Goal: Information Seeking & Learning: Learn about a topic

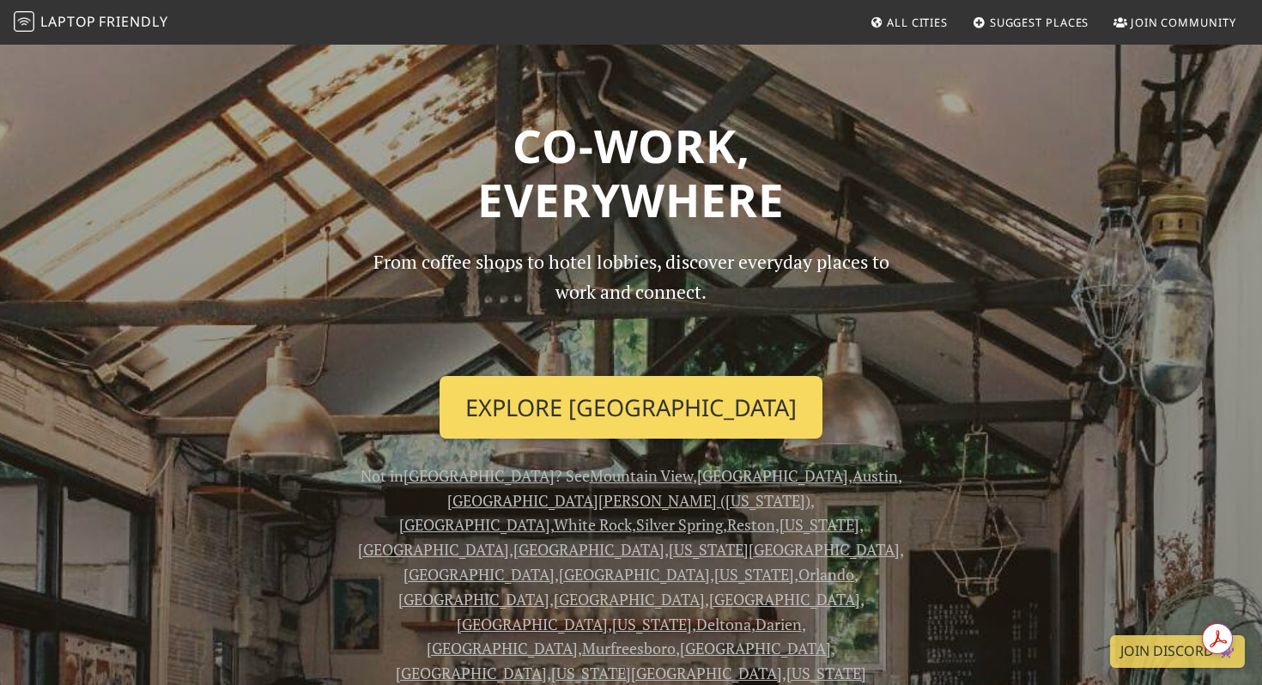
click at [735, 426] on link "Explore [GEOGRAPHIC_DATA]" at bounding box center [630, 408] width 383 height 64
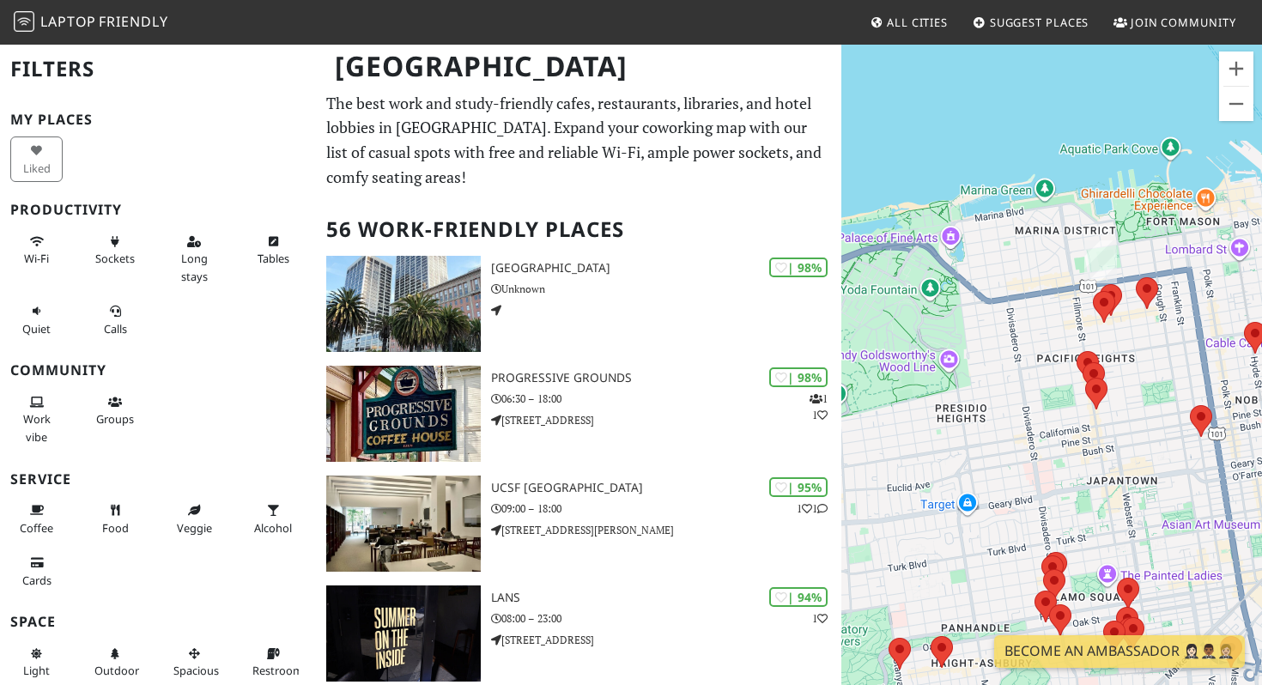
drag, startPoint x: 1147, startPoint y: 141, endPoint x: 1135, endPoint y: 340, distance: 199.5
click at [1135, 340] on div "To navigate, press the arrow keys." at bounding box center [1051, 385] width 421 height 685
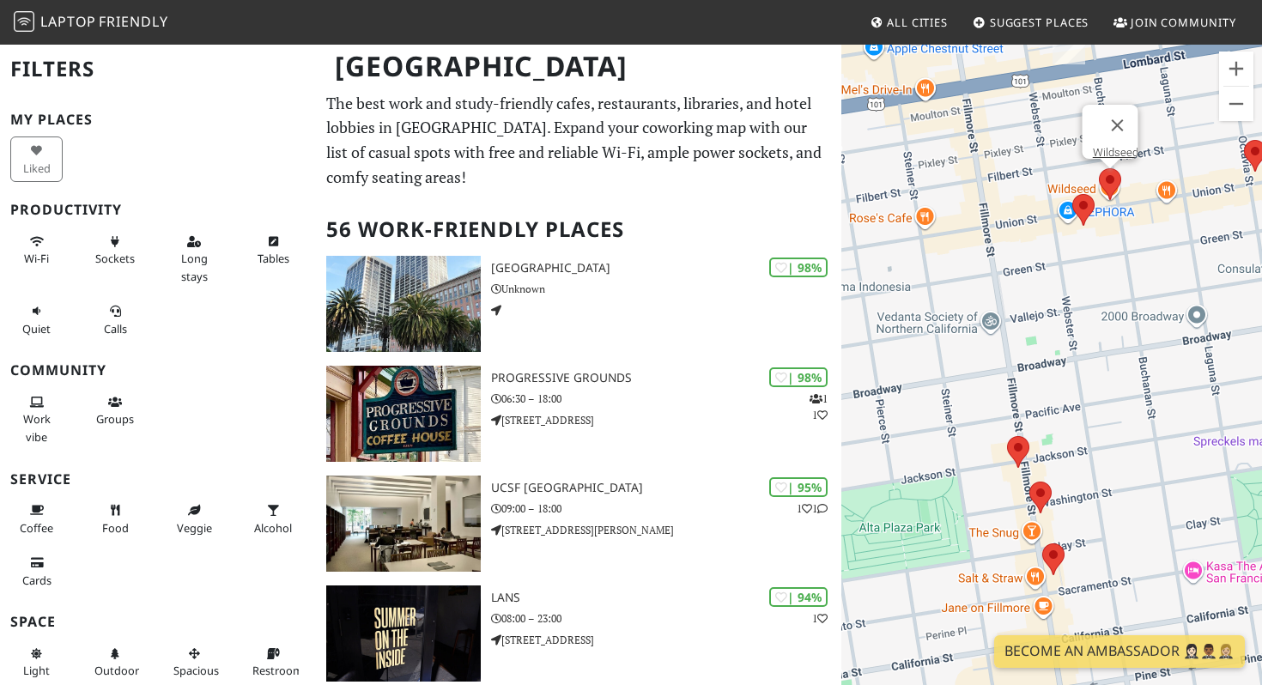
click at [1099, 168] on area at bounding box center [1099, 168] width 0 height 0
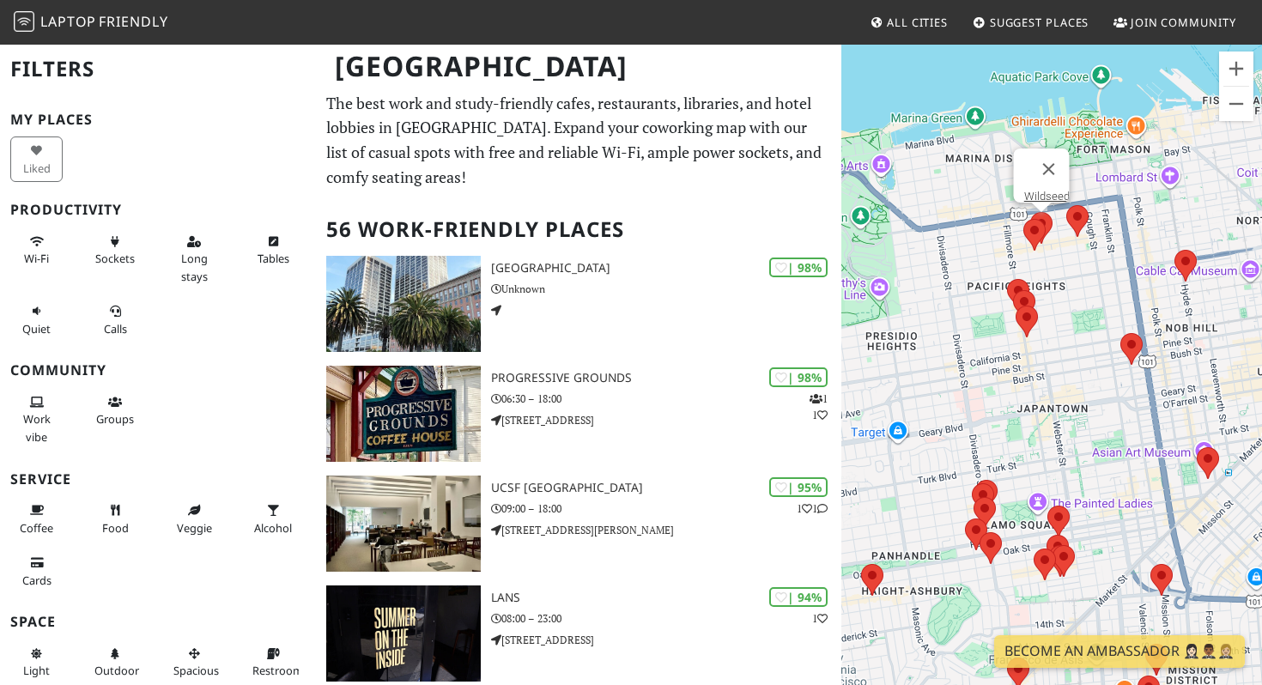
drag, startPoint x: 893, startPoint y: 248, endPoint x: 1081, endPoint y: 307, distance: 196.3
click at [1081, 308] on div "To navigate, press the arrow keys. Wildseed" at bounding box center [1051, 385] width 421 height 685
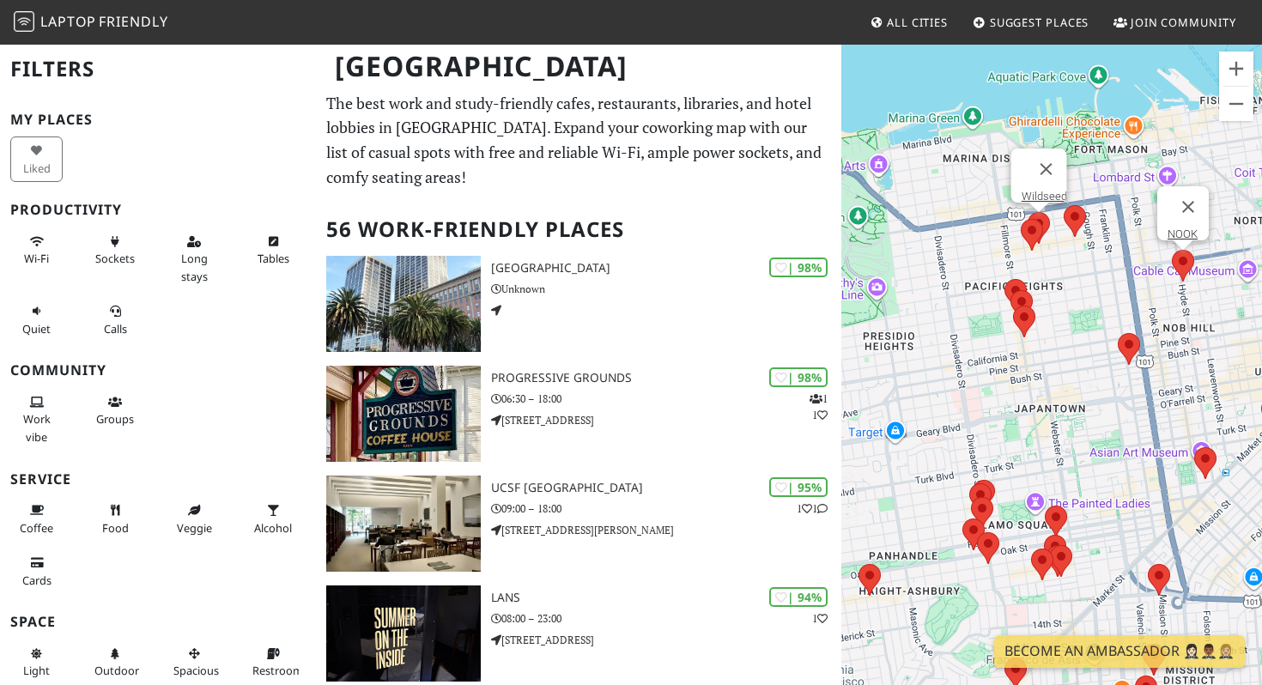
click at [1172, 250] on area at bounding box center [1172, 250] width 0 height 0
click at [1185, 227] on link "NOOK" at bounding box center [1182, 233] width 30 height 13
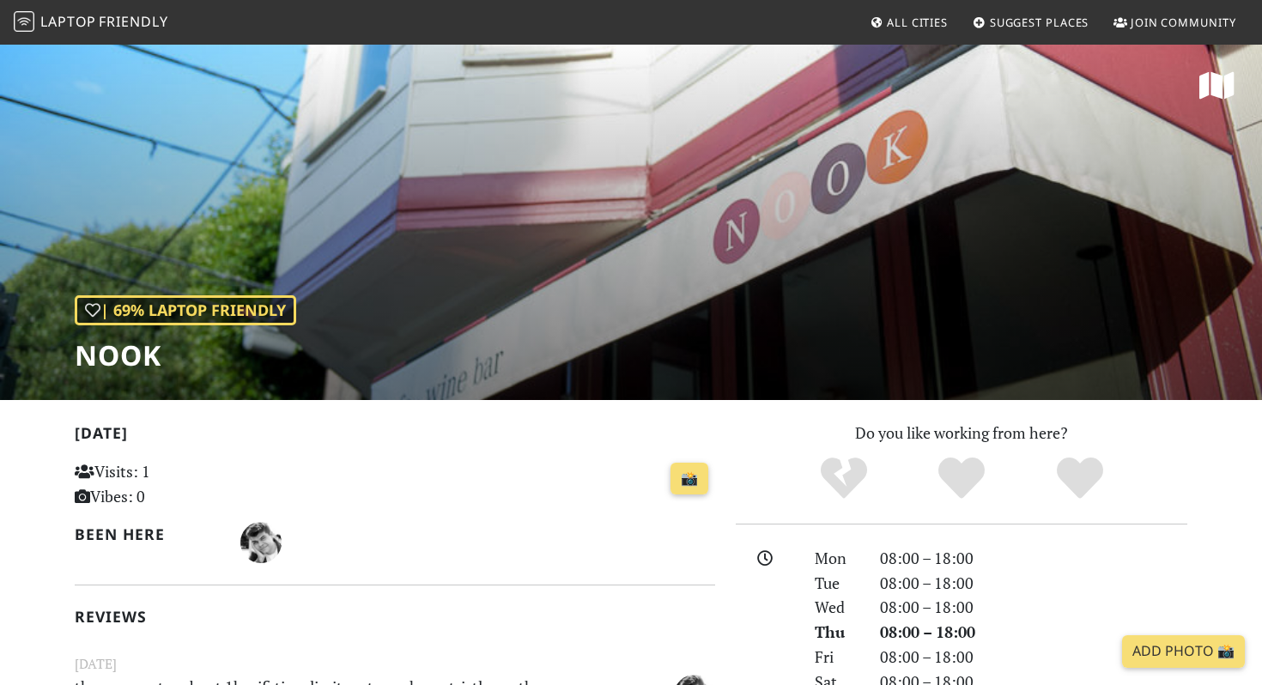
scroll to position [245, 0]
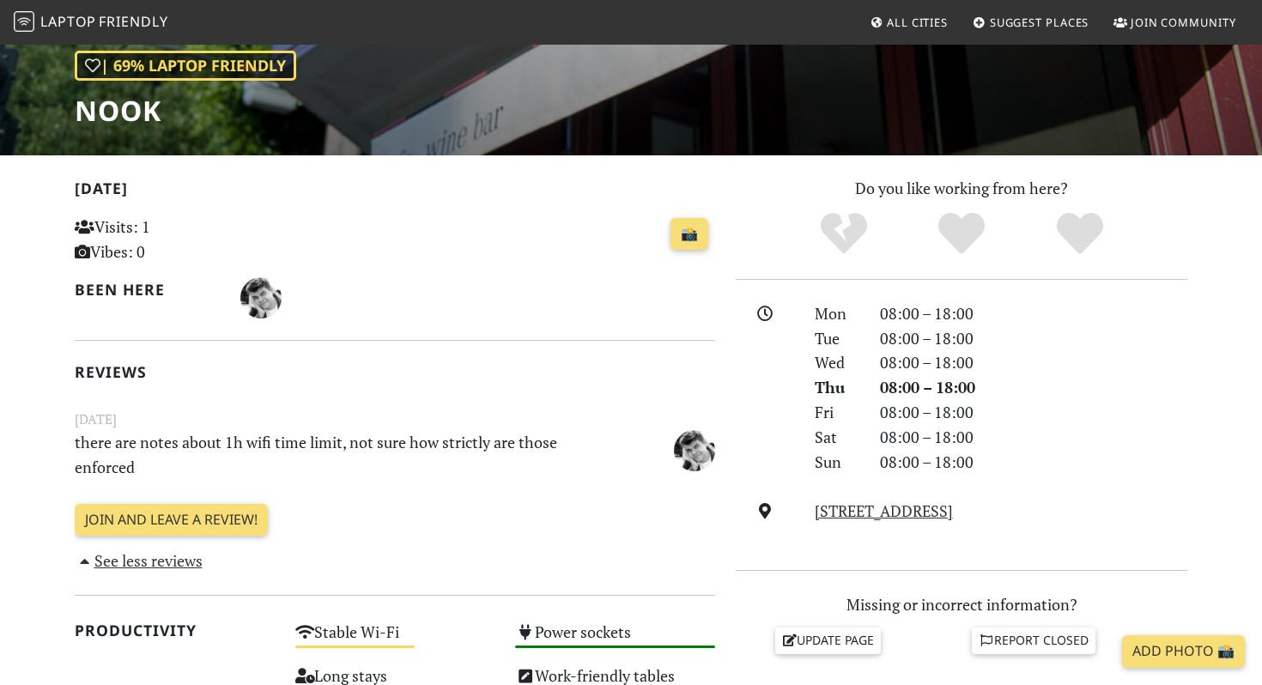
click at [255, 445] on p "there are notes about 1h wifi time limit, not sure how strictly are those enfor…" at bounding box center [339, 455] width 551 height 50
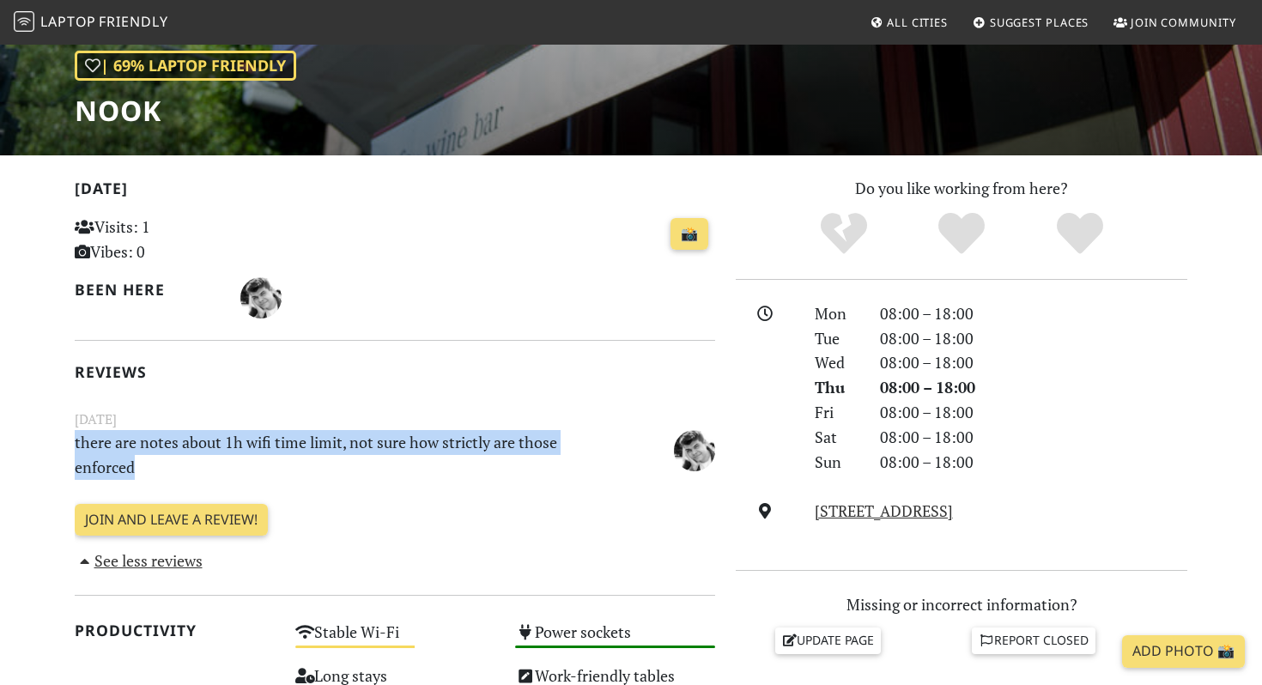
click at [255, 445] on p "there are notes about 1h wifi time limit, not sure how strictly are those enfor…" at bounding box center [339, 455] width 551 height 50
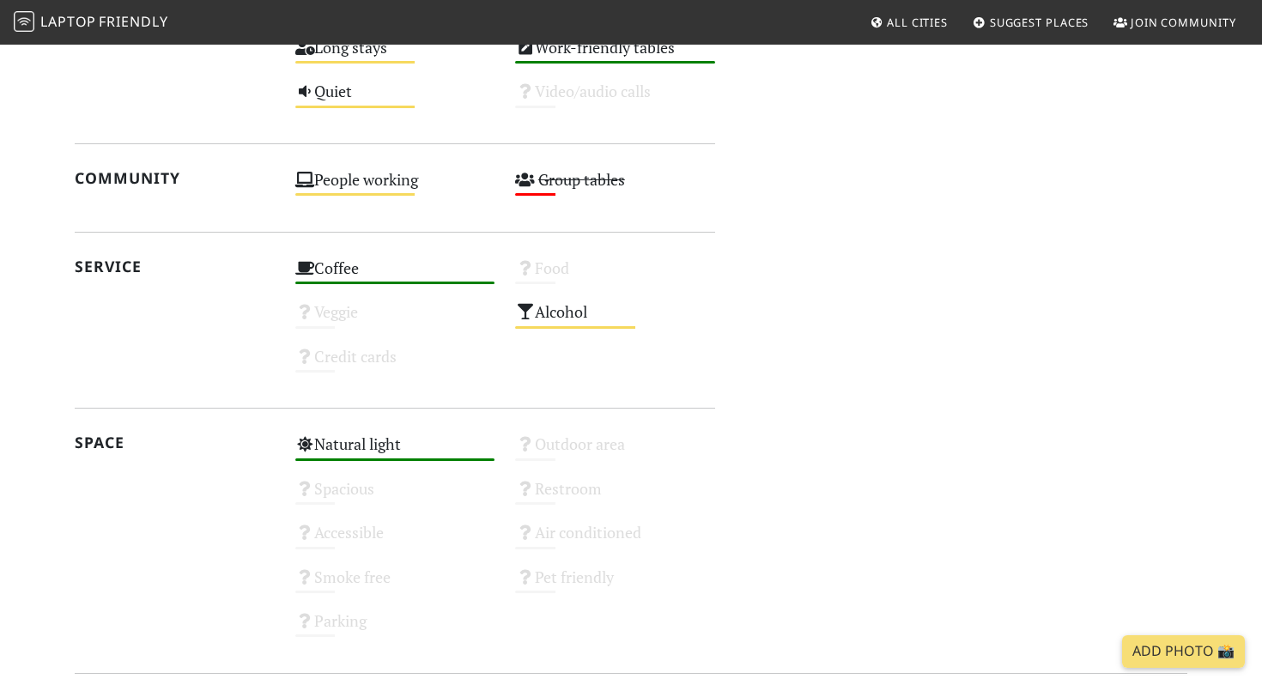
scroll to position [1017, 0]
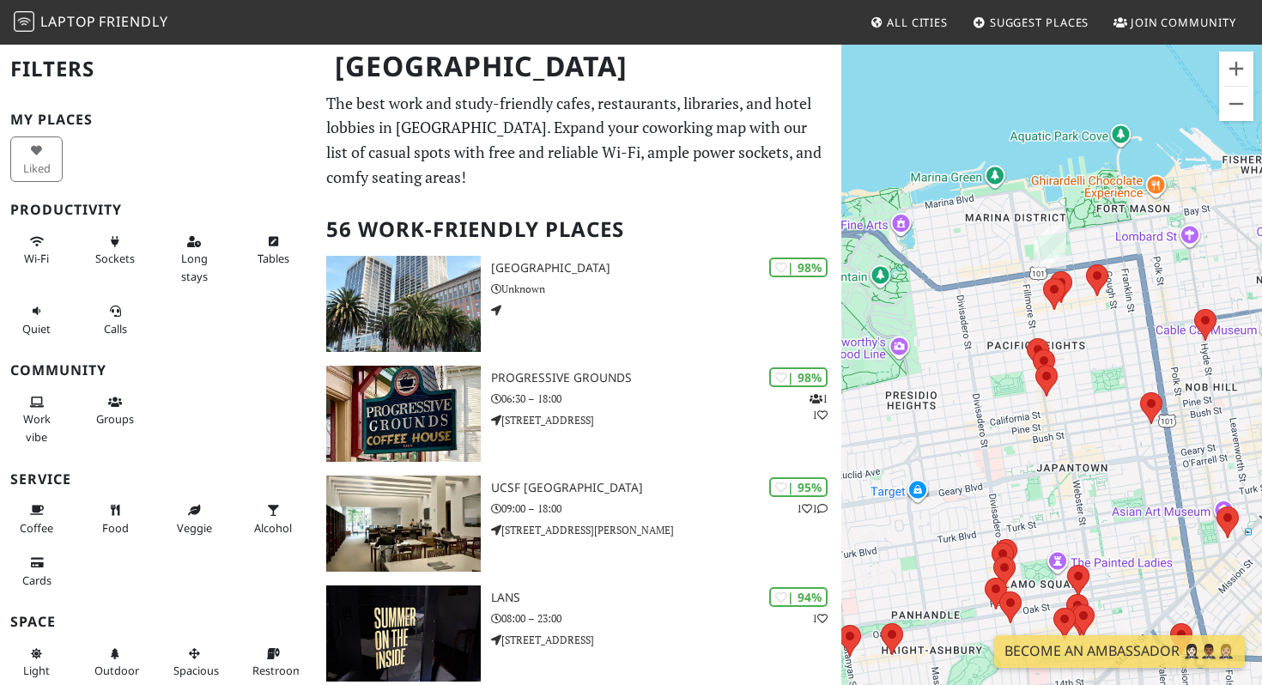
drag, startPoint x: 1036, startPoint y: 439, endPoint x: 1078, endPoint y: 365, distance: 85.7
click at [1078, 365] on div "To navigate, press the arrow keys." at bounding box center [1051, 385] width 421 height 685
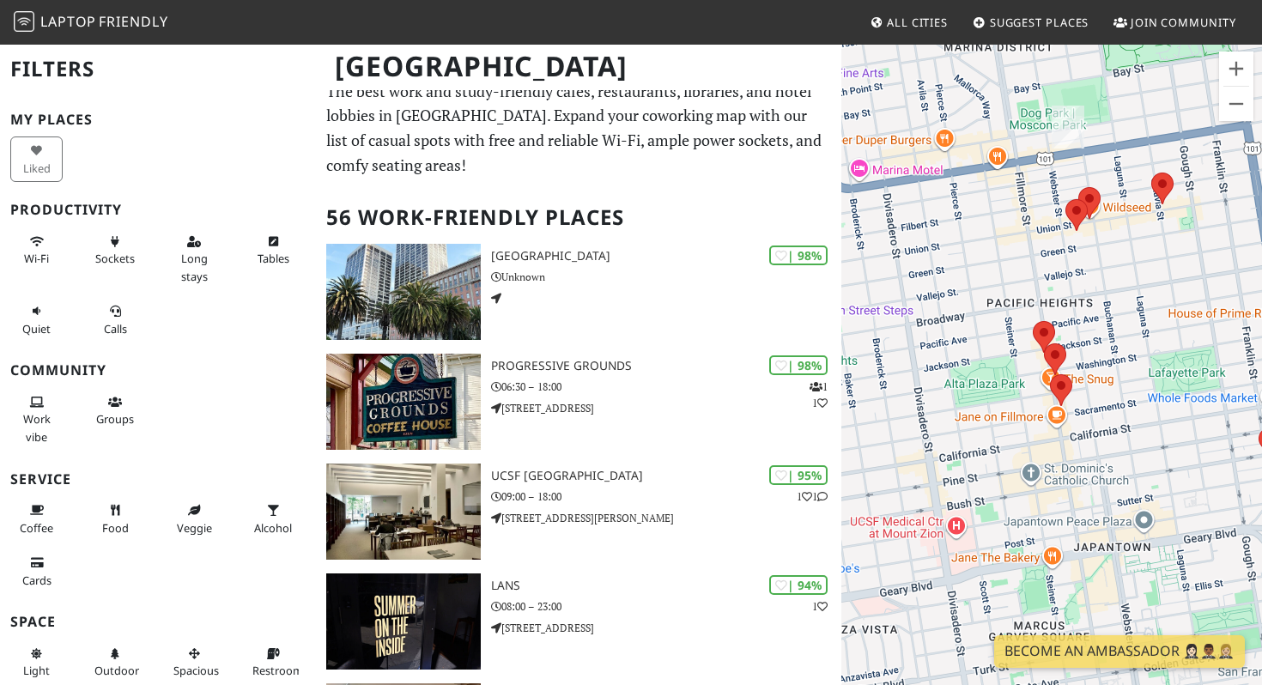
scroll to position [13, 0]
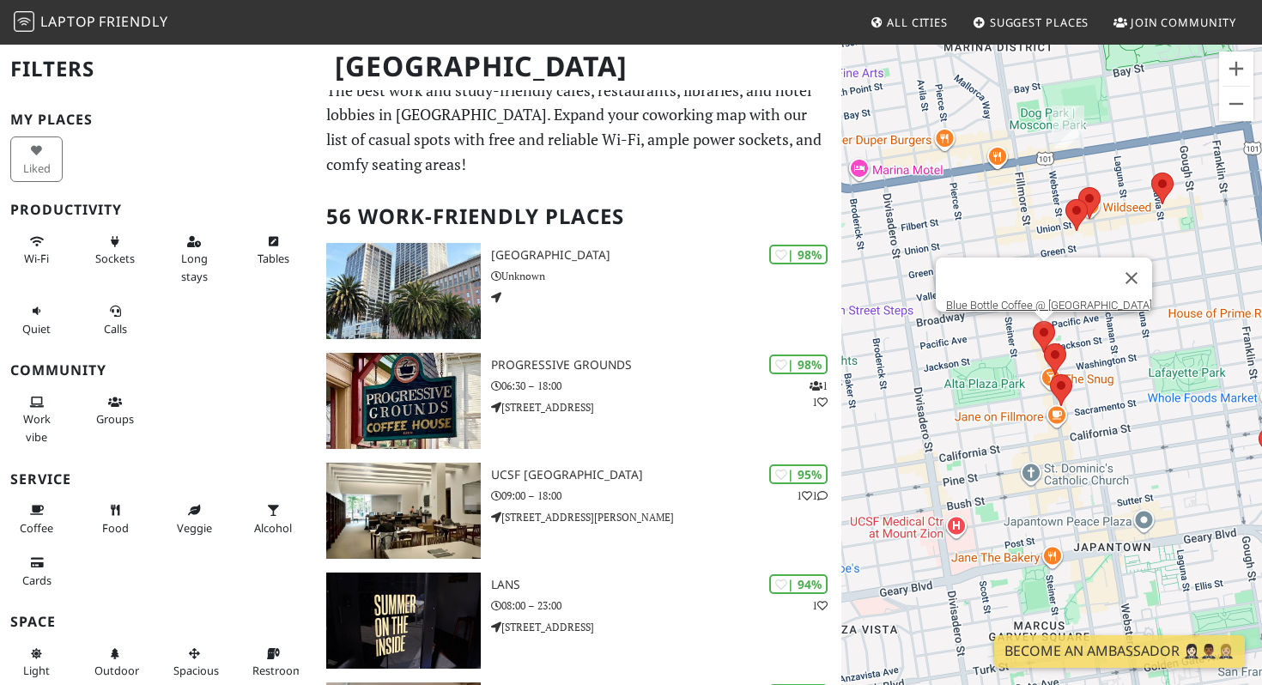
click at [1033, 321] on area at bounding box center [1033, 321] width 0 height 0
click at [1008, 299] on link "Blue Bottle Coffee @ [GEOGRAPHIC_DATA]" at bounding box center [1049, 305] width 206 height 13
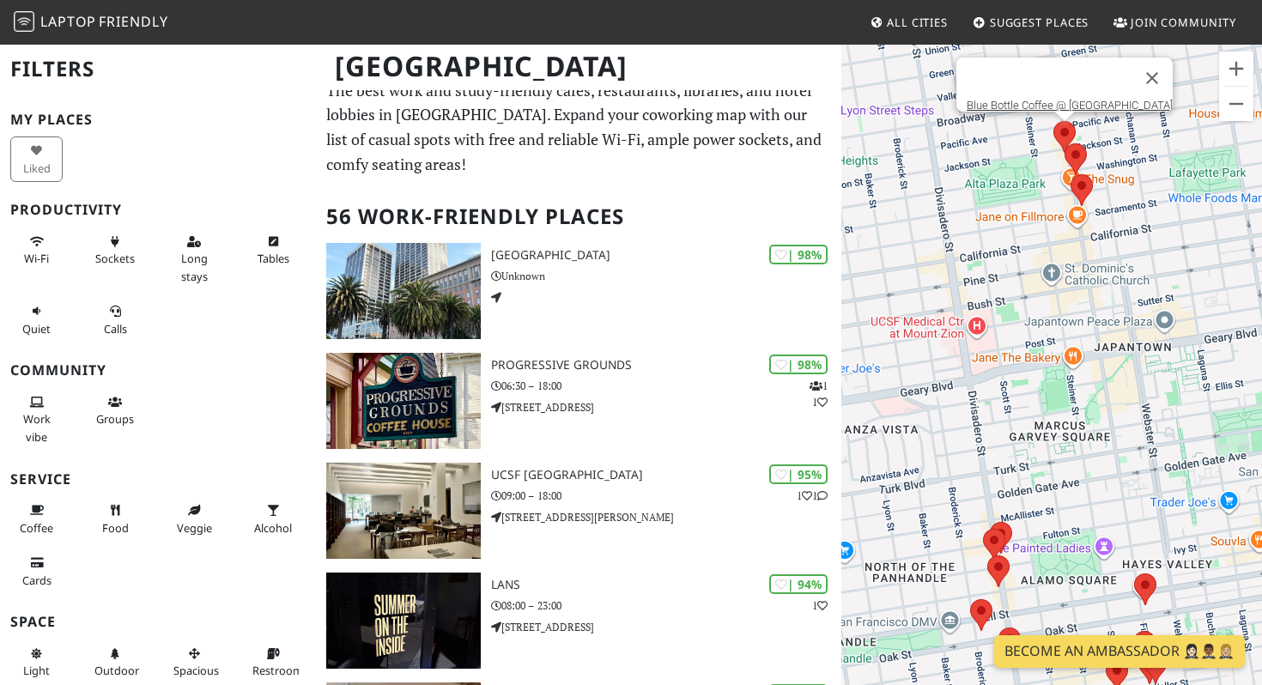
drag, startPoint x: 996, startPoint y: 451, endPoint x: 1148, endPoint y: 657, distance: 255.3
click at [1151, 657] on body "Laptop Friendly All Cities Suggest Places Join Community San Francisco Filters …" at bounding box center [631, 329] width 1262 height 685
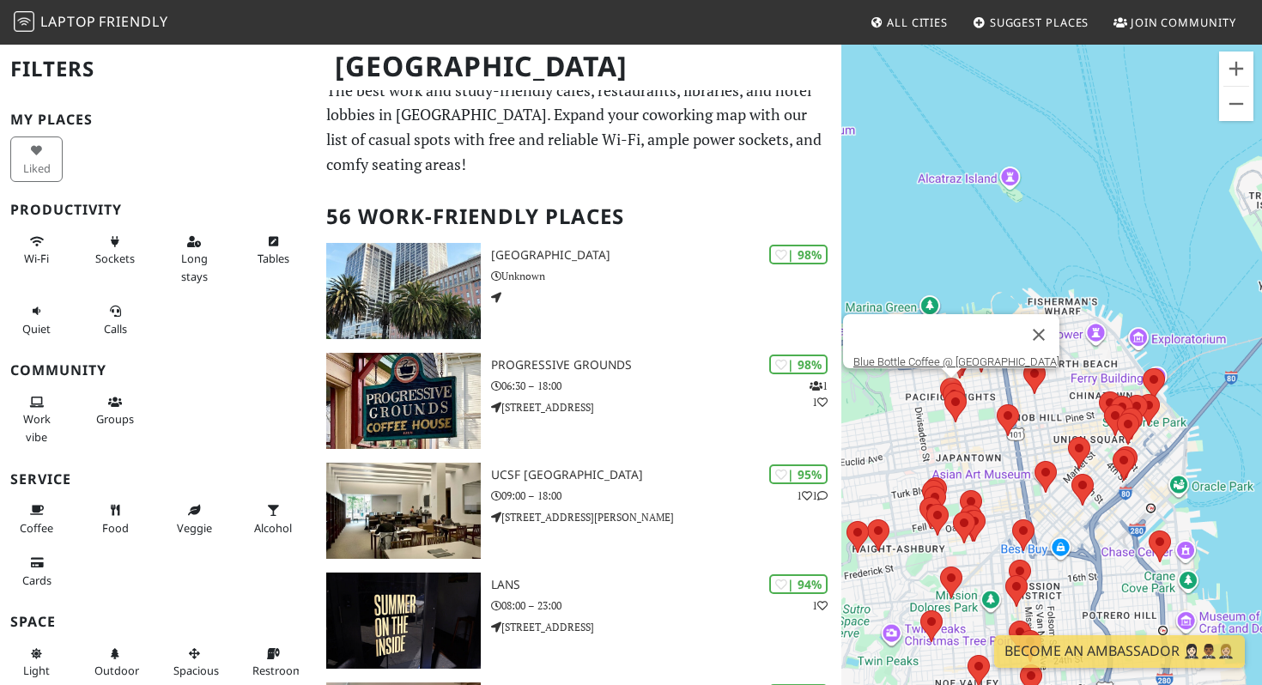
drag, startPoint x: 1002, startPoint y: 320, endPoint x: 940, endPoint y: 427, distance: 123.8
click at [940, 427] on div "To navigate, press the arrow keys. Blue Bottle Coffee @ Fillmore St" at bounding box center [1051, 385] width 421 height 685
click at [1078, 371] on div "To navigate, press the arrow keys. Blue Bottle Coffee @ Fillmore St" at bounding box center [1051, 385] width 421 height 685
click at [1025, 325] on button "Close" at bounding box center [1037, 334] width 41 height 41
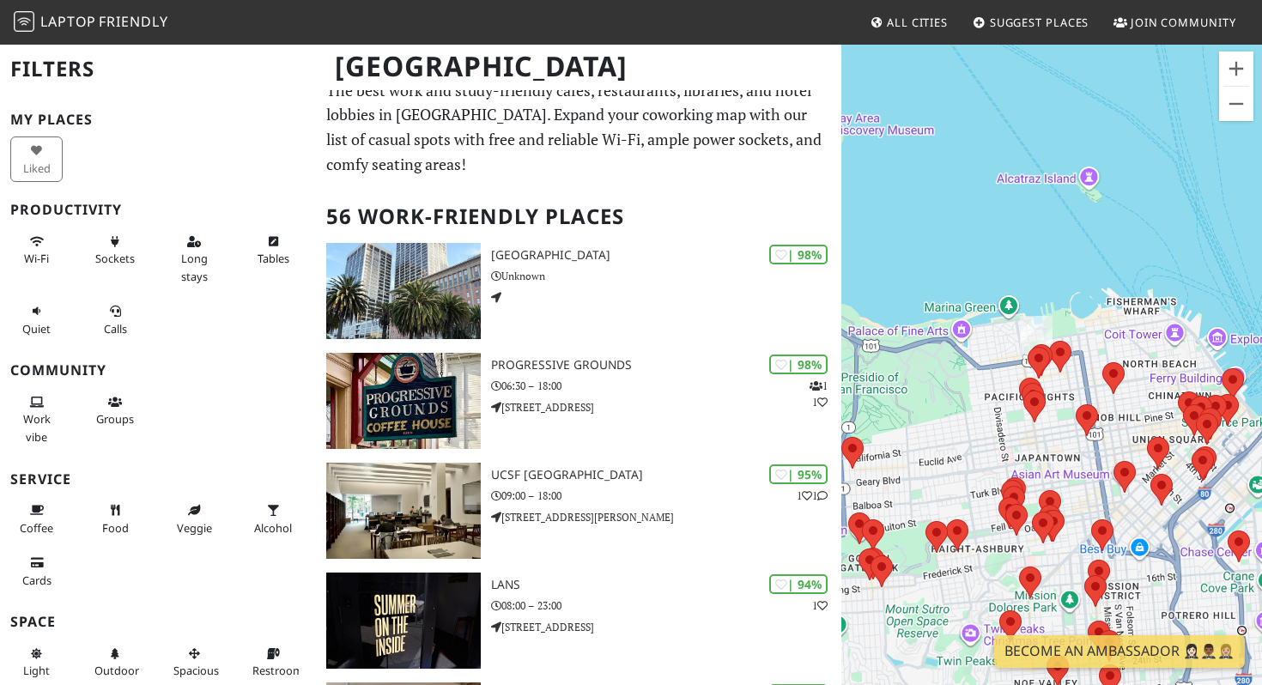
drag, startPoint x: 973, startPoint y: 425, endPoint x: 1050, endPoint y: 421, distance: 76.5
click at [1060, 421] on div "To navigate, press the arrow keys." at bounding box center [1051, 385] width 421 height 685
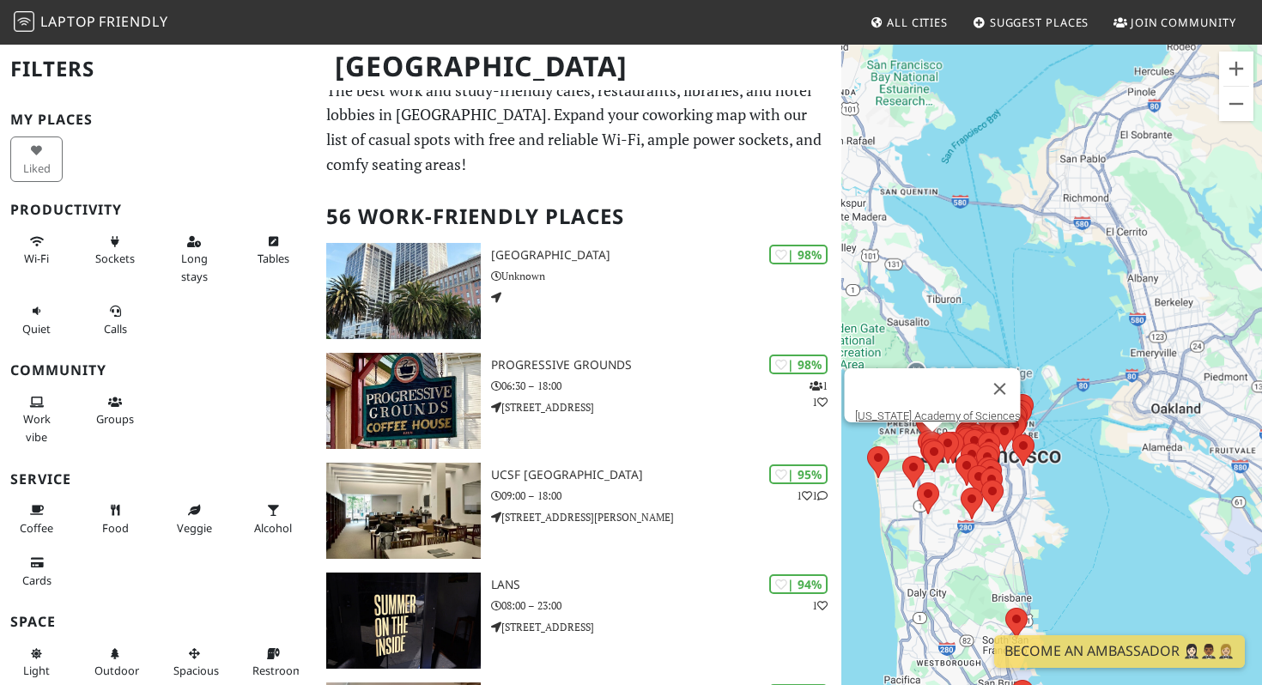
drag, startPoint x: 888, startPoint y: 413, endPoint x: 924, endPoint y: 431, distance: 39.5
click at [916, 411] on area at bounding box center [916, 411] width 0 height 0
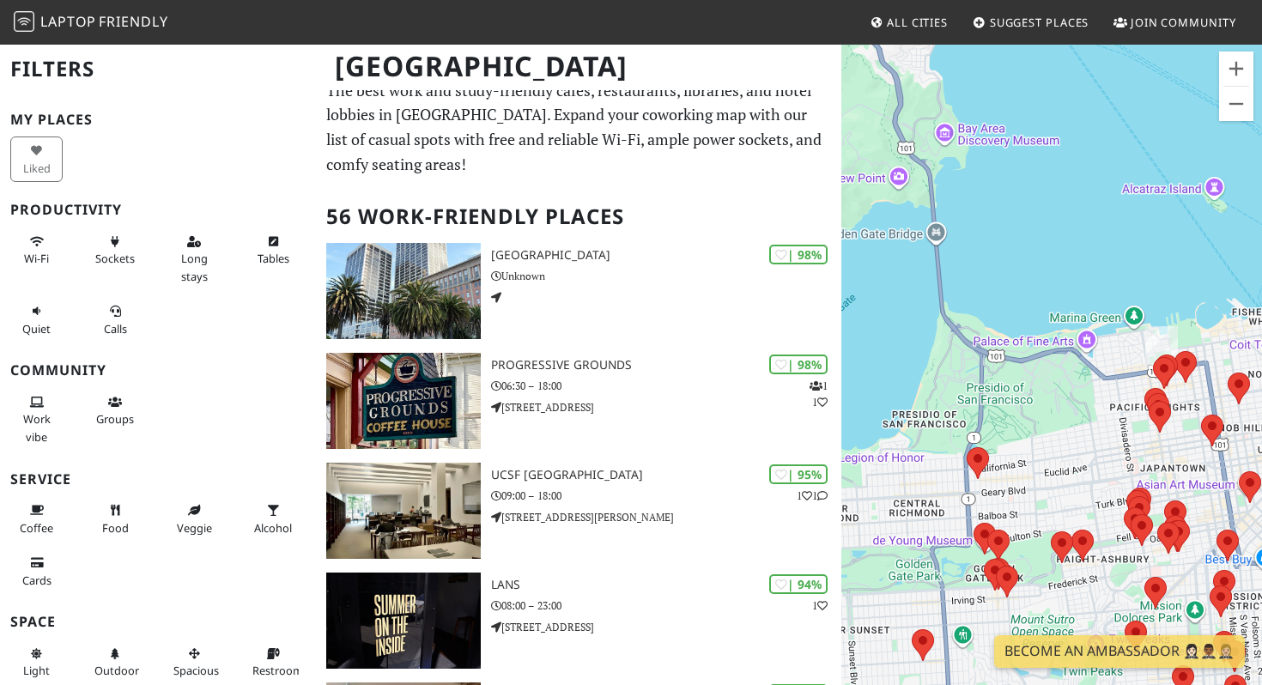
drag, startPoint x: 1232, startPoint y: 430, endPoint x: 1036, endPoint y: 430, distance: 196.5
click at [1036, 430] on div "To navigate, press the arrow keys." at bounding box center [1051, 385] width 421 height 685
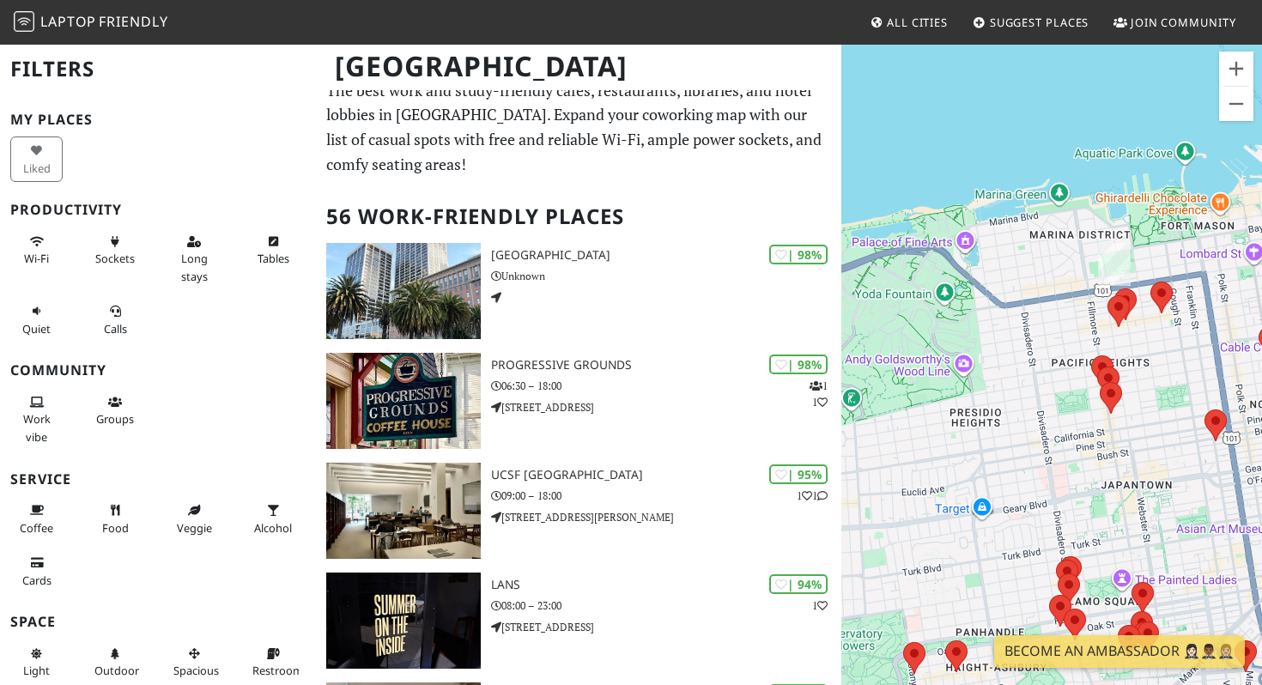
drag, startPoint x: 1261, startPoint y: 392, endPoint x: 1138, endPoint y: 397, distance: 122.8
click at [1138, 397] on div "To navigate, press the arrow keys." at bounding box center [1051, 385] width 421 height 685
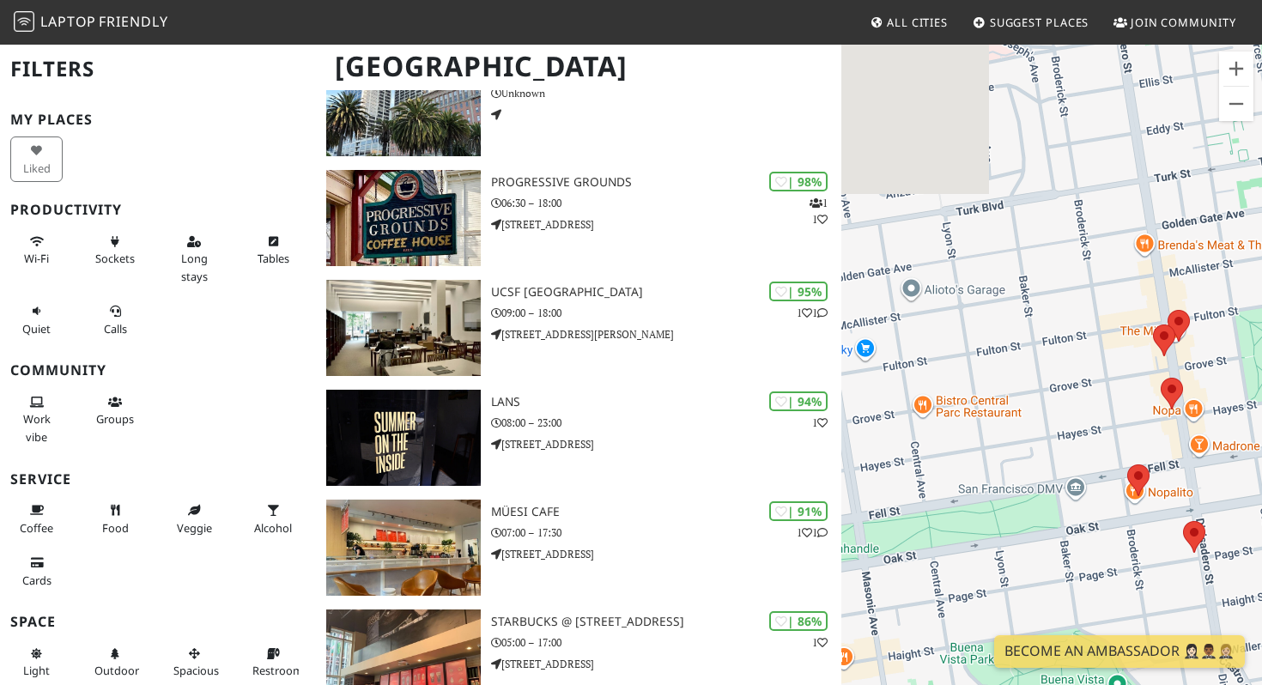
scroll to position [0, 0]
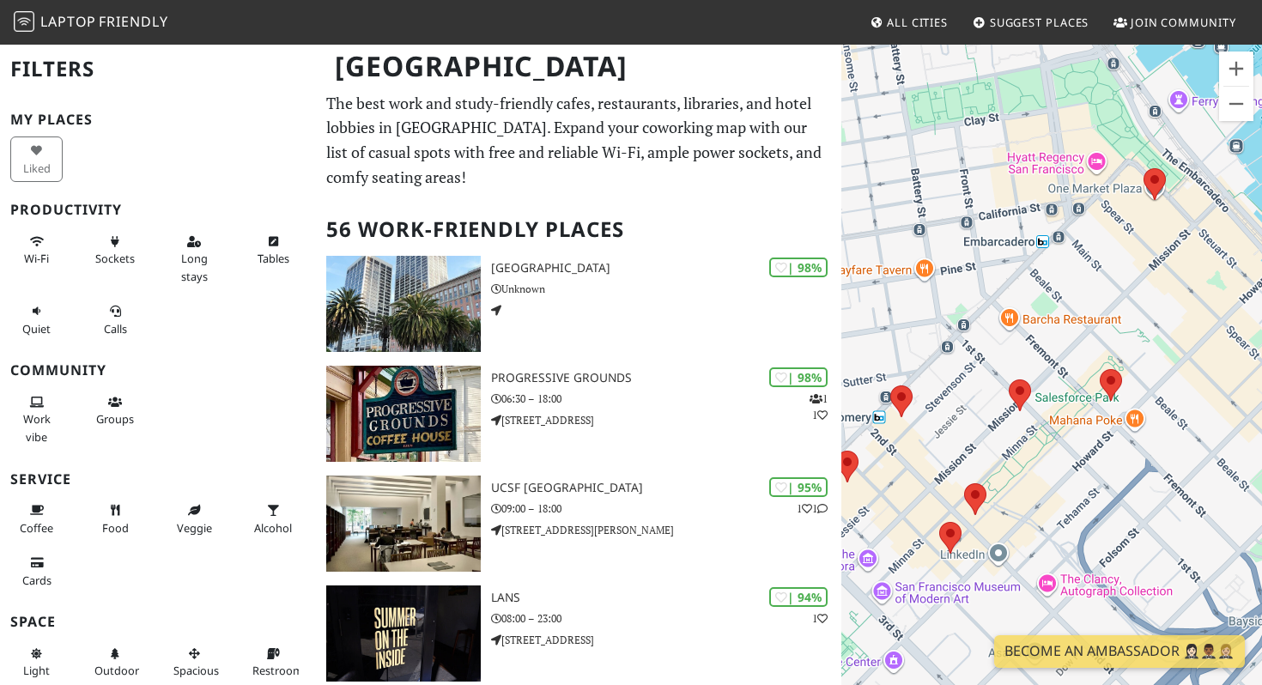
click at [469, 235] on h2 "56 Work-Friendly Places" at bounding box center [579, 229] width 506 height 52
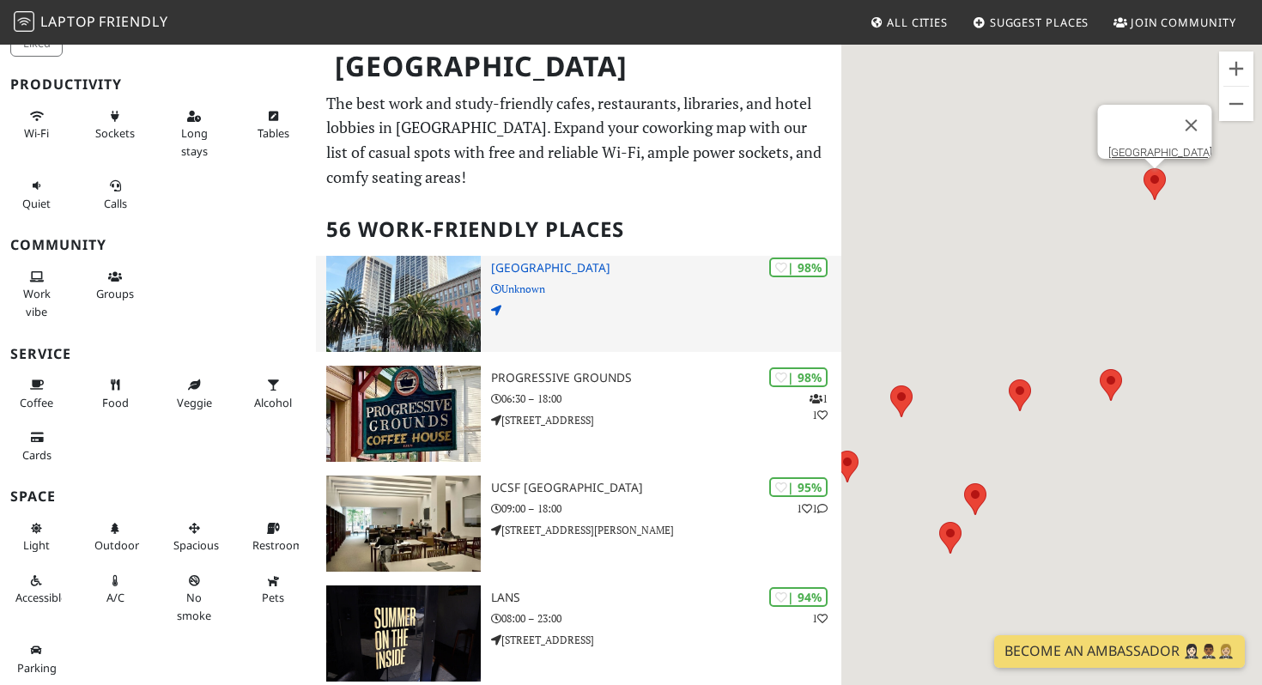
click at [513, 294] on p "Unknown" at bounding box center [666, 289] width 350 height 16
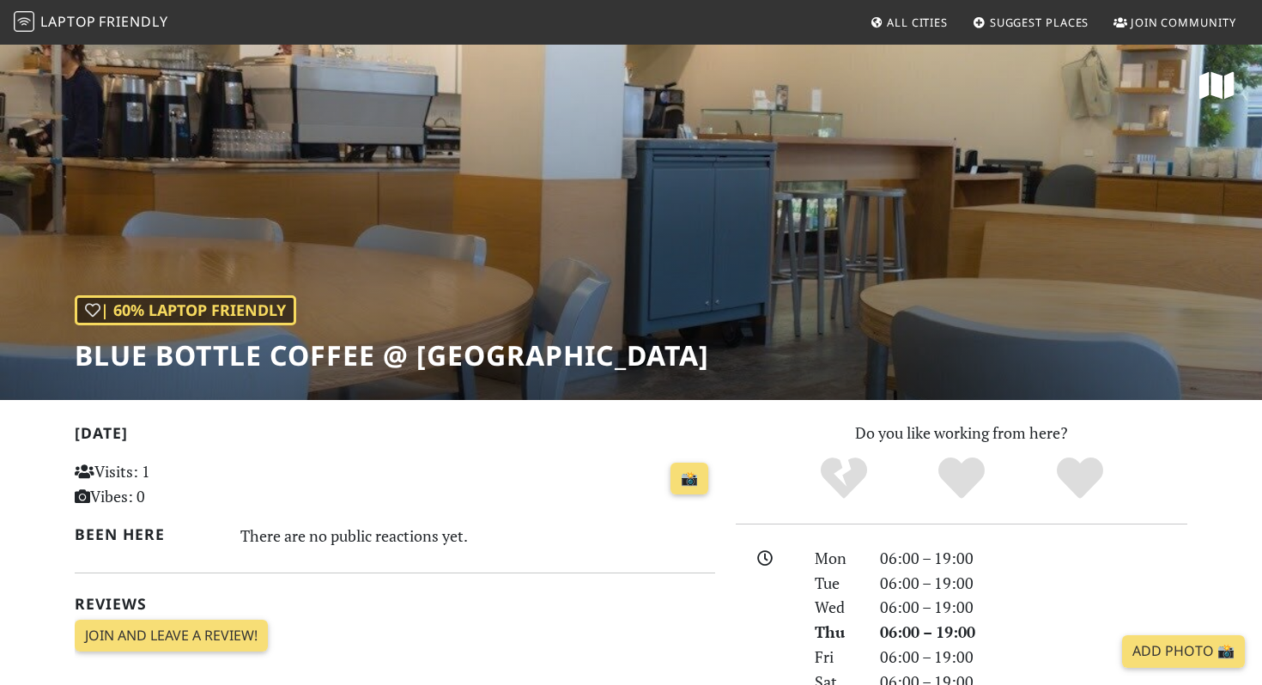
scroll to position [233, 0]
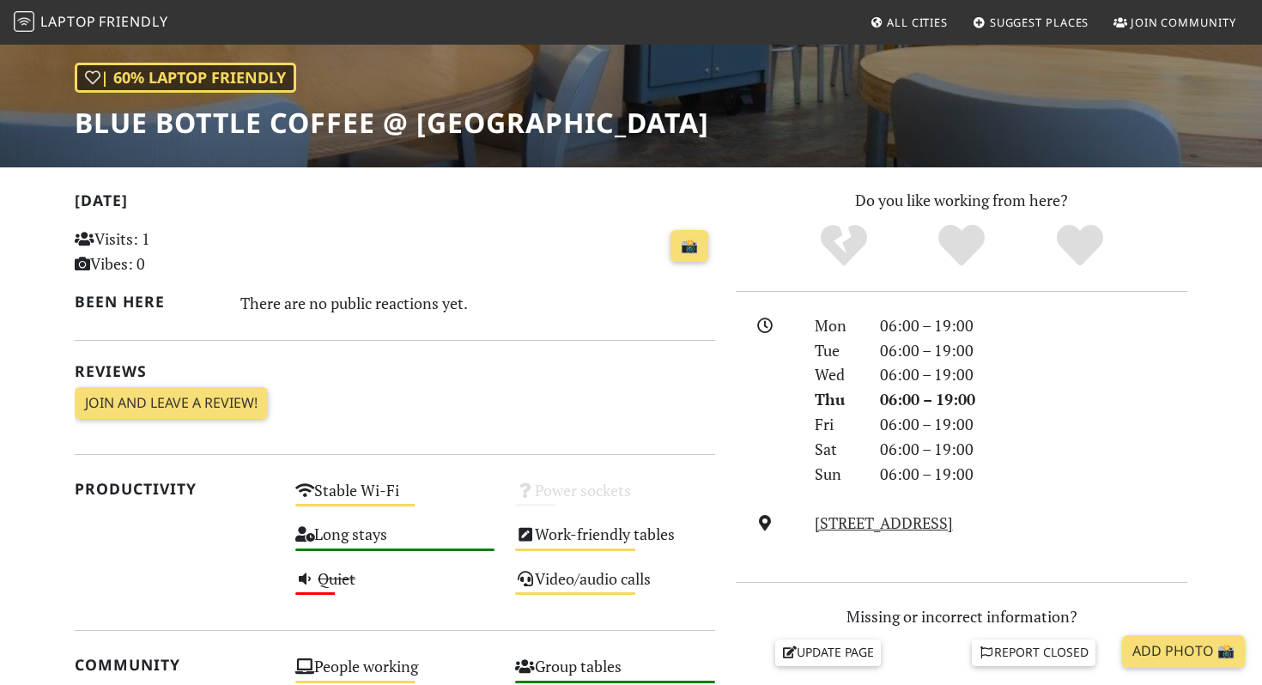
click at [917, 413] on div "06:00 – 19:00" at bounding box center [1033, 424] width 328 height 25
click at [950, 398] on div "06:00 – 19:00" at bounding box center [1033, 399] width 328 height 25
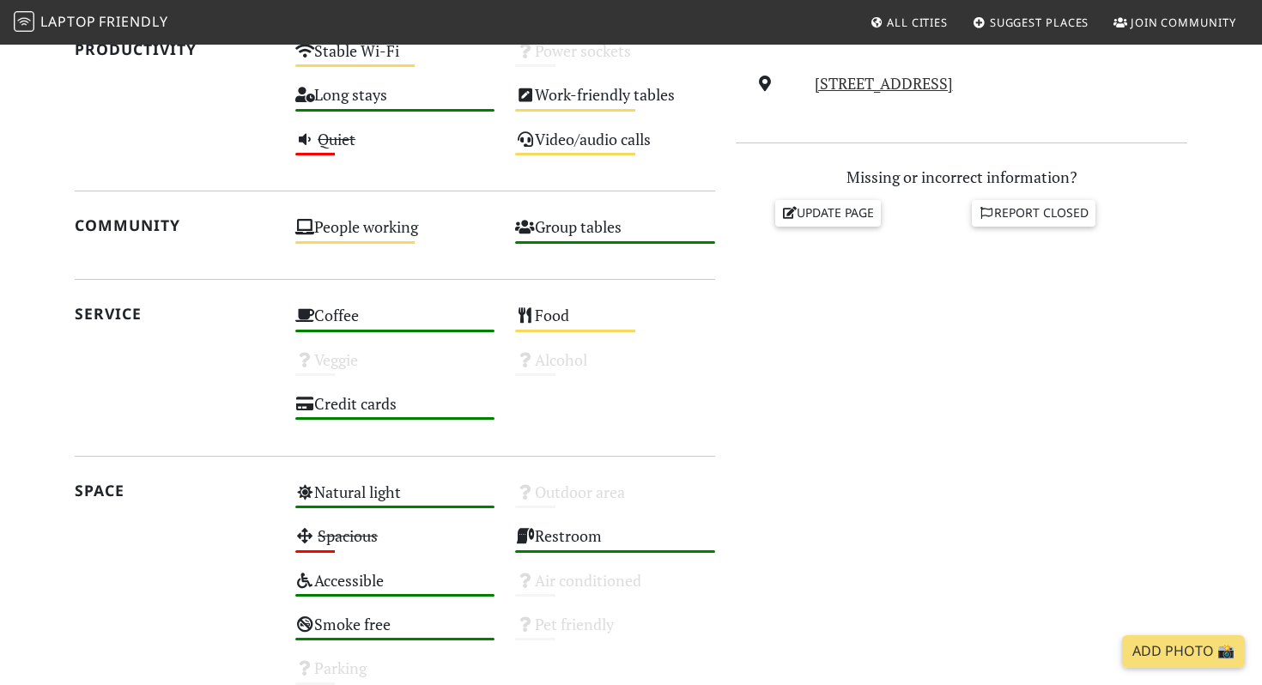
scroll to position [0, 0]
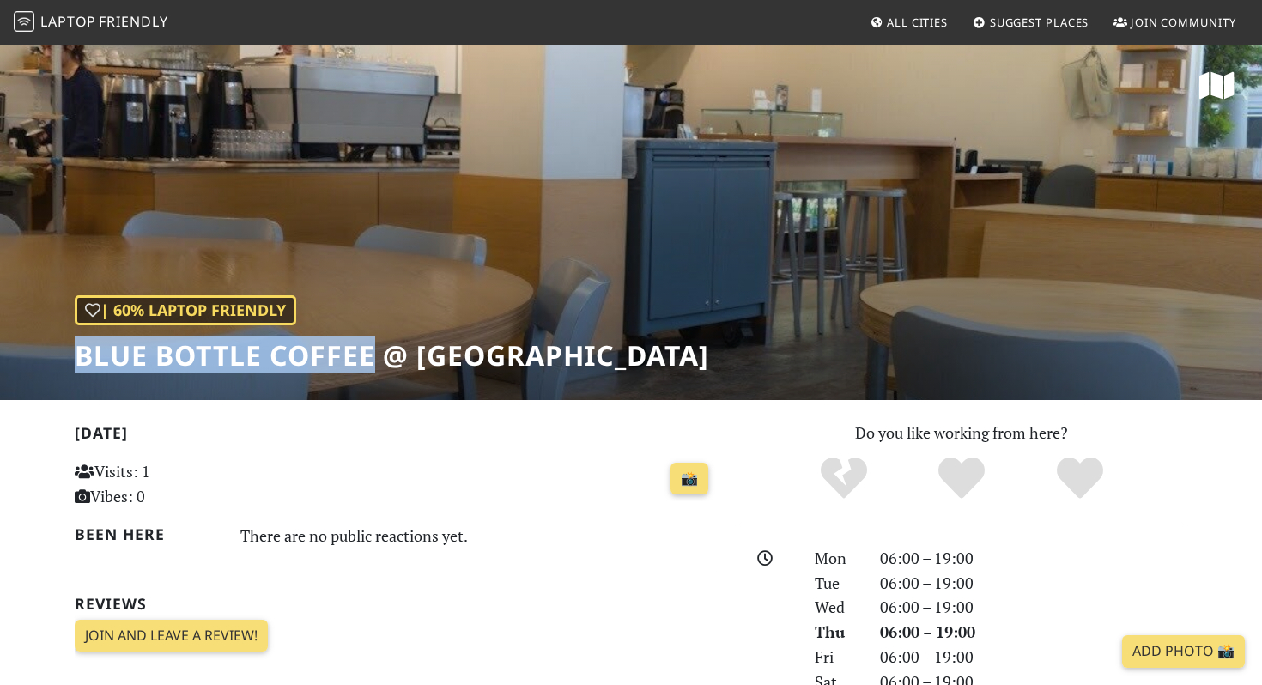
drag, startPoint x: 32, startPoint y: 348, endPoint x: 378, endPoint y: 352, distance: 345.9
click at [378, 352] on div "| 60% Laptop Friendly Blue Bottle Coffee @ Fillmore St" at bounding box center [631, 221] width 1262 height 357
copy h1 "Blue Bottle Coffee"
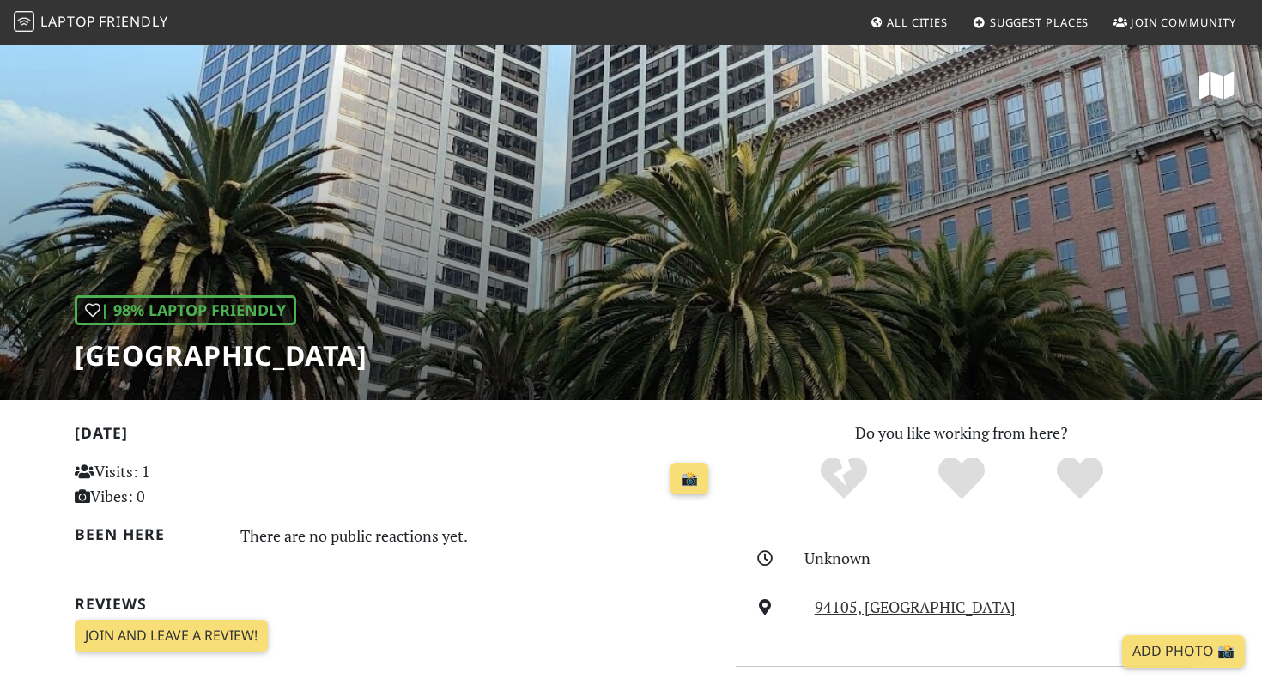
scroll to position [427, 0]
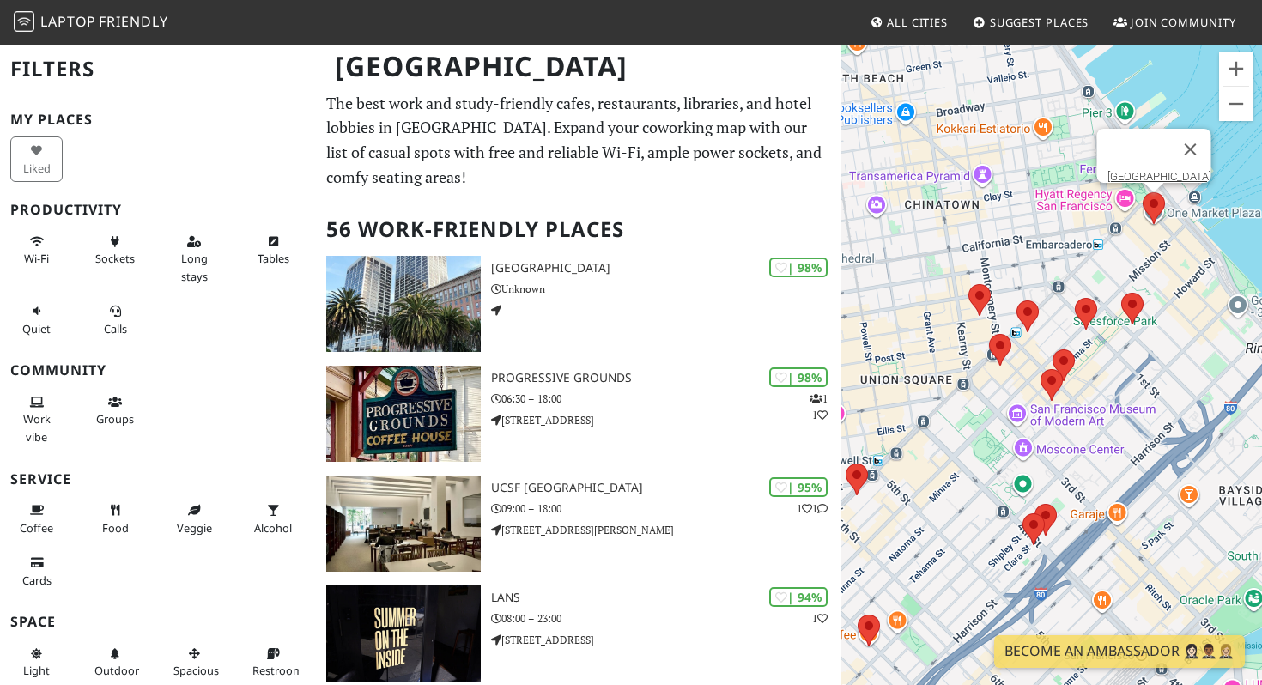
click at [1142, 192] on area at bounding box center [1142, 192] width 0 height 0
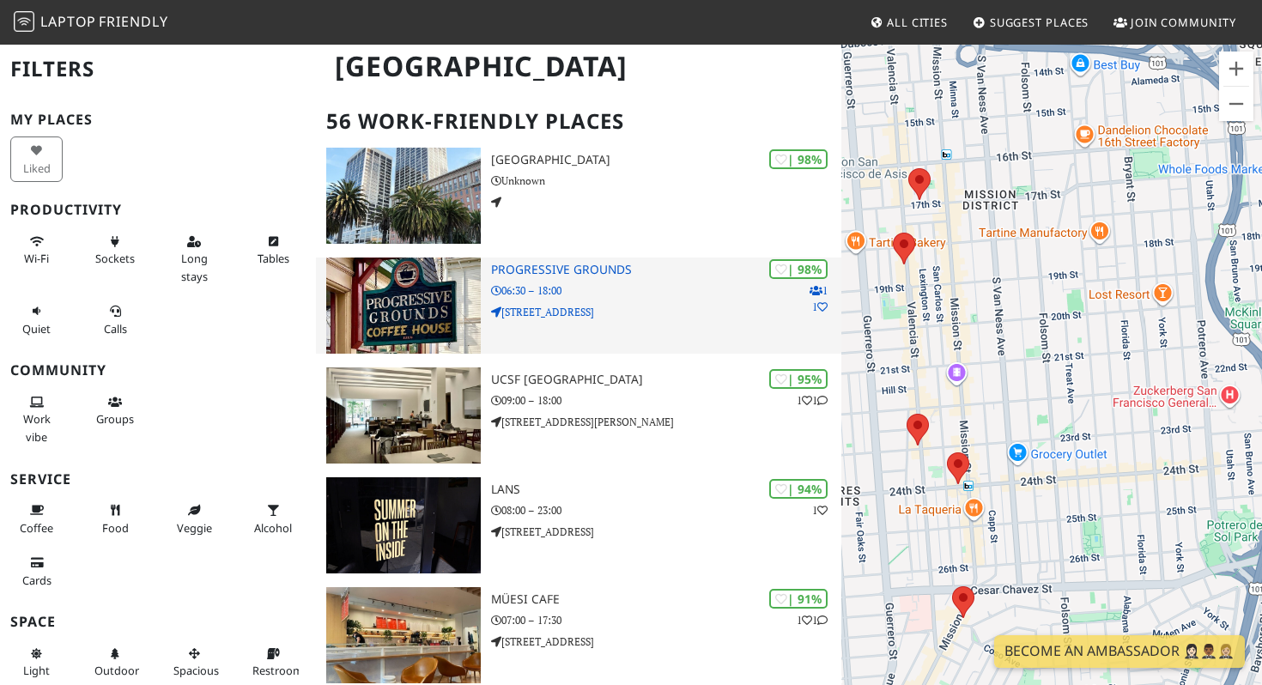
scroll to position [64, 0]
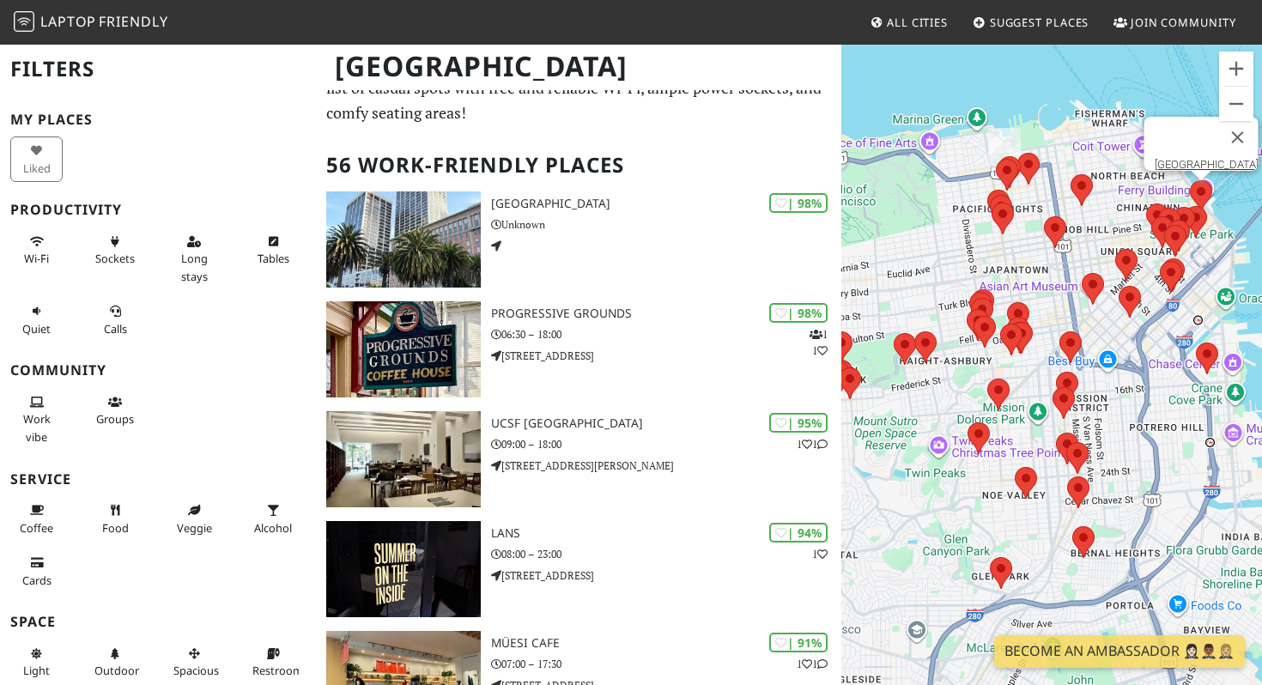
drag, startPoint x: 1007, startPoint y: 211, endPoint x: 1007, endPoint y: 262, distance: 50.6
click at [1007, 262] on div "To navigate, press the arrow keys. One Market Plaza" at bounding box center [1051, 385] width 421 height 685
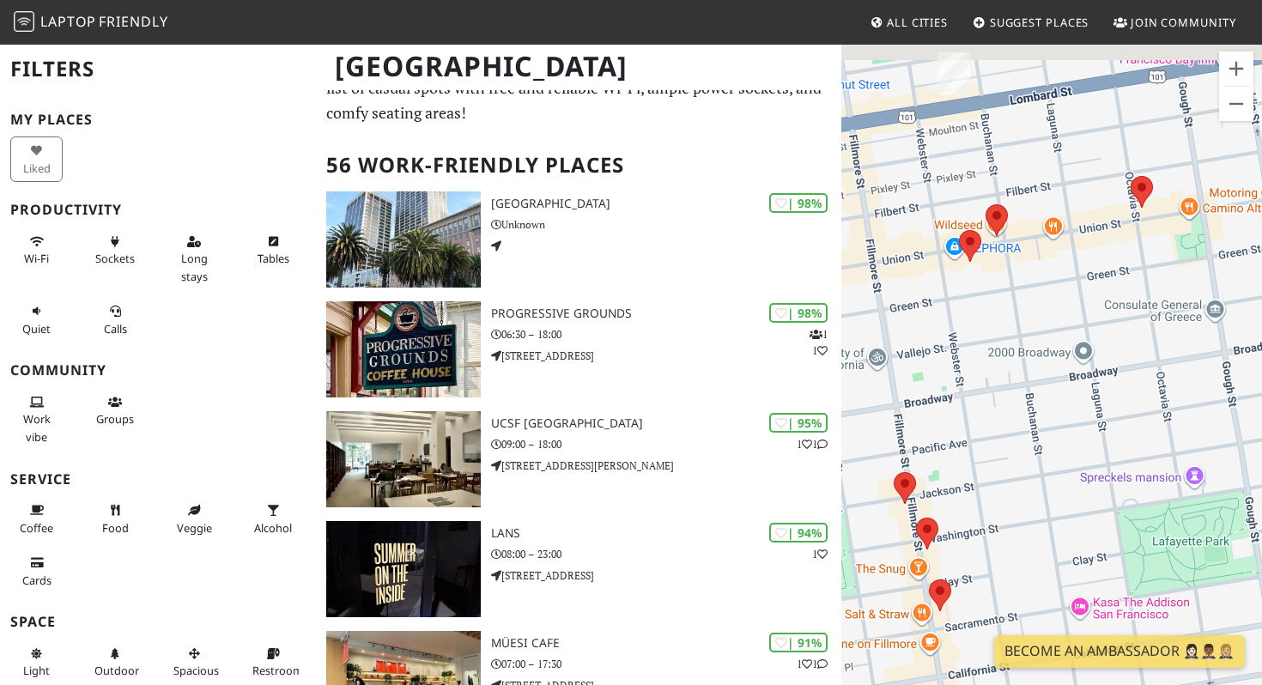
drag, startPoint x: 1057, startPoint y: 125, endPoint x: 1028, endPoint y: 328, distance: 204.5
click at [1028, 328] on div "To navigate, press the arrow keys. One Market Plaza" at bounding box center [1051, 385] width 421 height 685
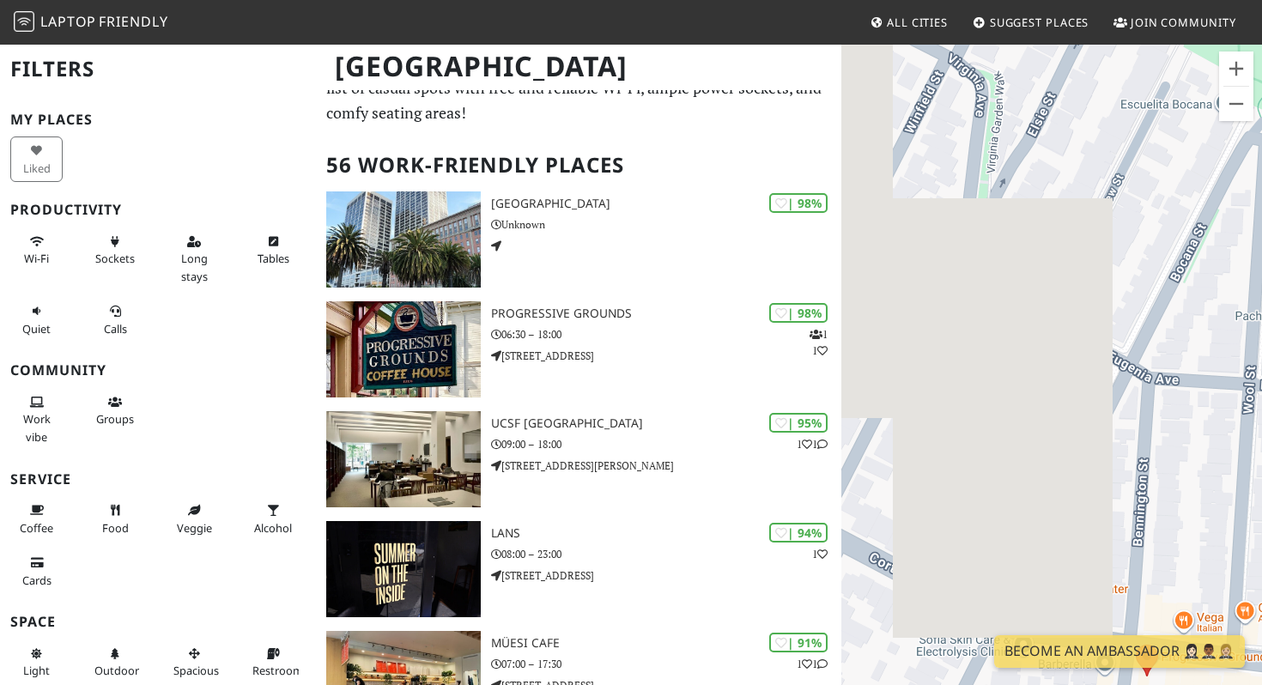
click at [200, 379] on div "My Places Liked Productivity Wi-Fi Sockets Long stays Tables Quiet Calls Commun…" at bounding box center [157, 461] width 295 height 699
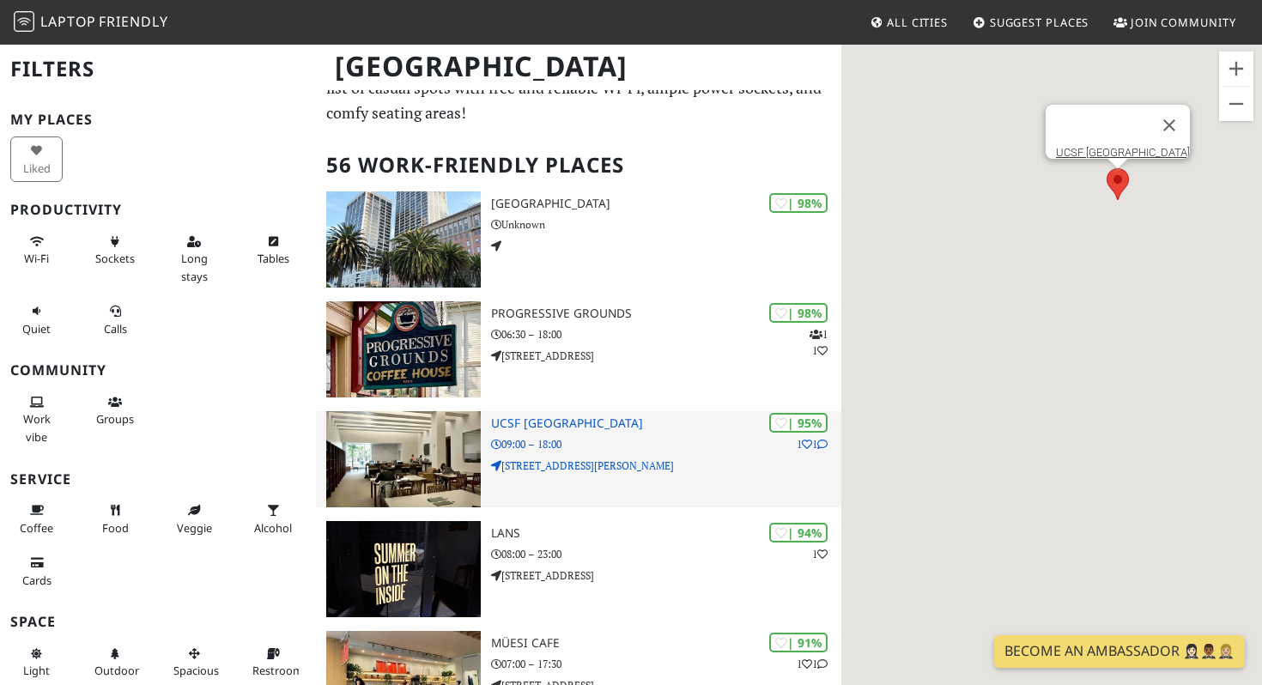
scroll to position [269, 0]
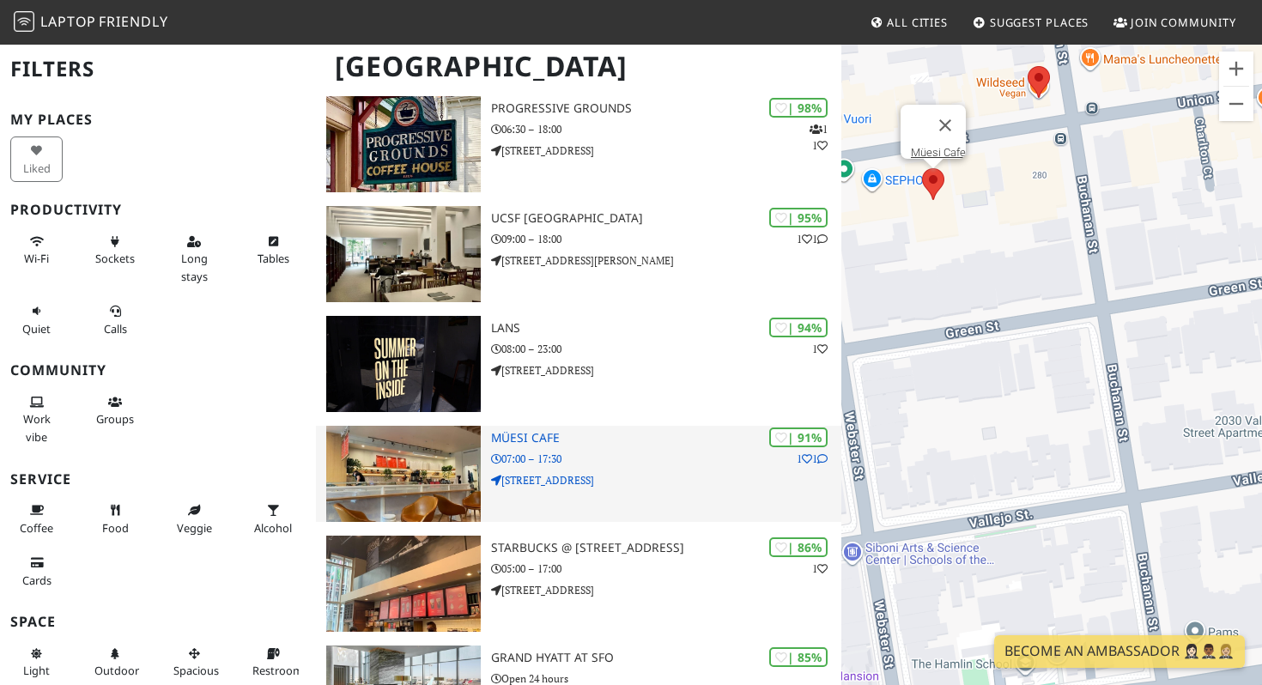
click at [506, 442] on h3 "Müesi Cafe" at bounding box center [666, 438] width 350 height 15
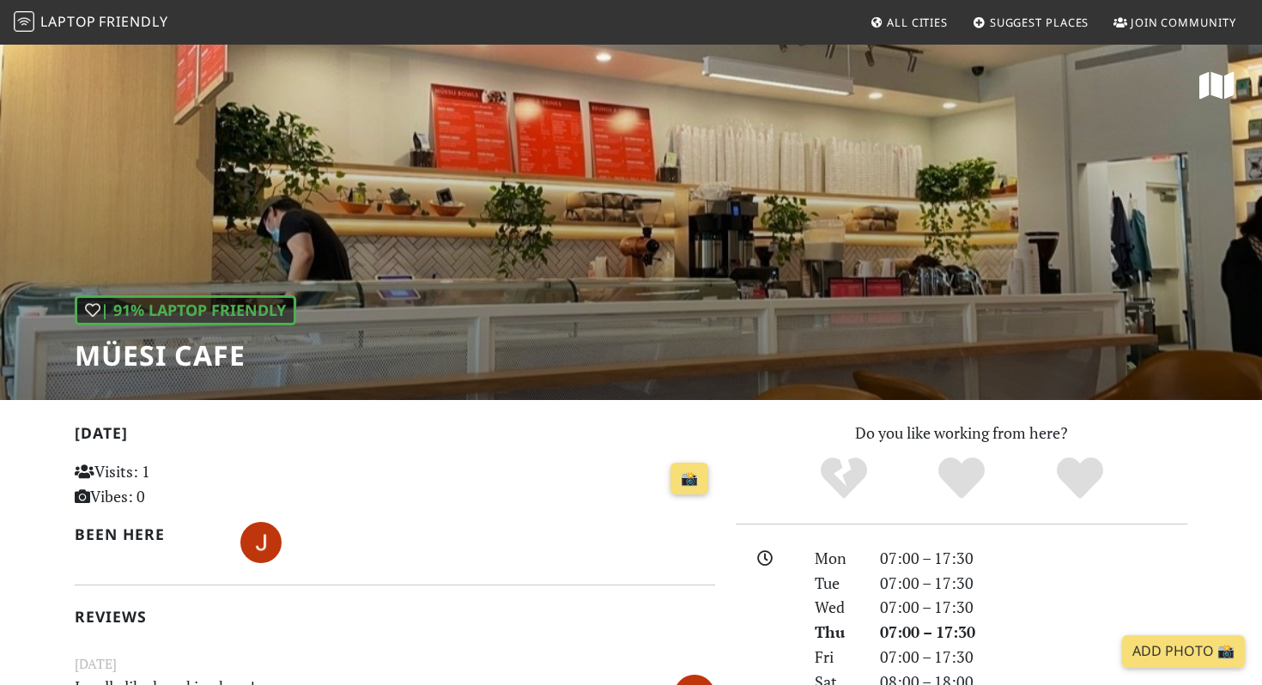
scroll to position [204, 0]
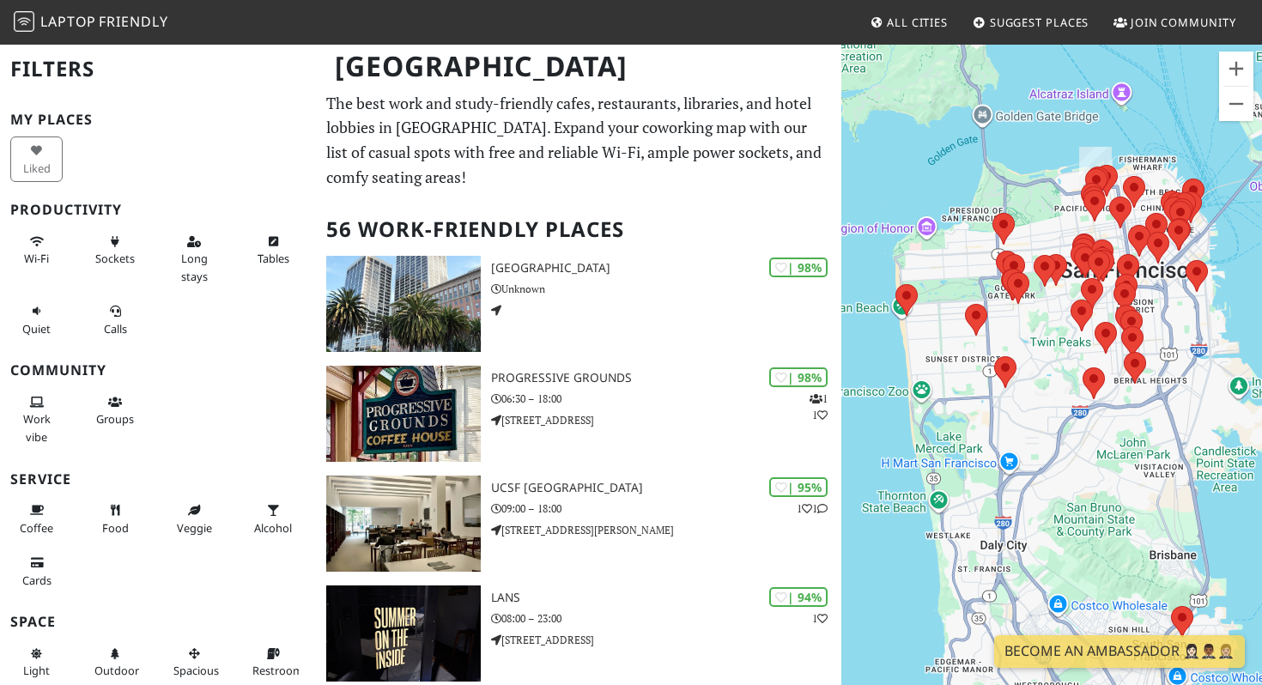
click at [55, 62] on h2 "Filters" at bounding box center [157, 69] width 295 height 52
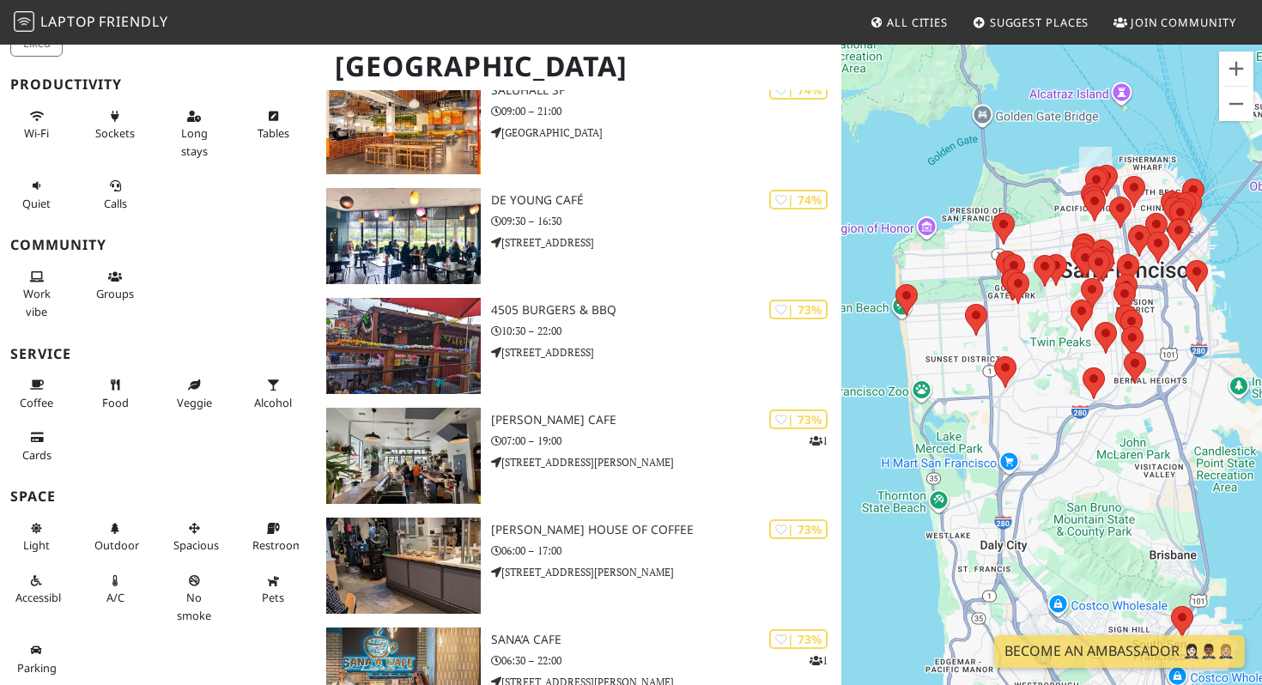
scroll to position [606, 0]
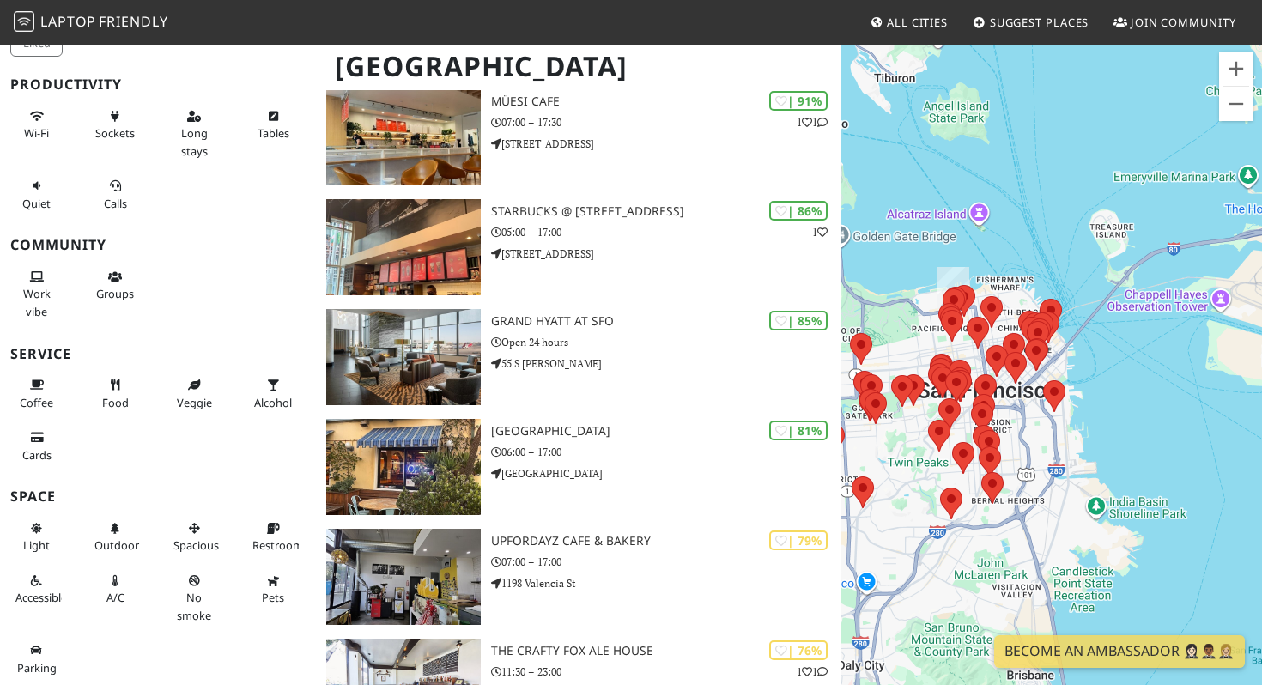
drag, startPoint x: 1047, startPoint y: 302, endPoint x: 947, endPoint y: 526, distance: 245.5
click at [947, 526] on div "To navigate, press the arrow keys." at bounding box center [1051, 385] width 421 height 685
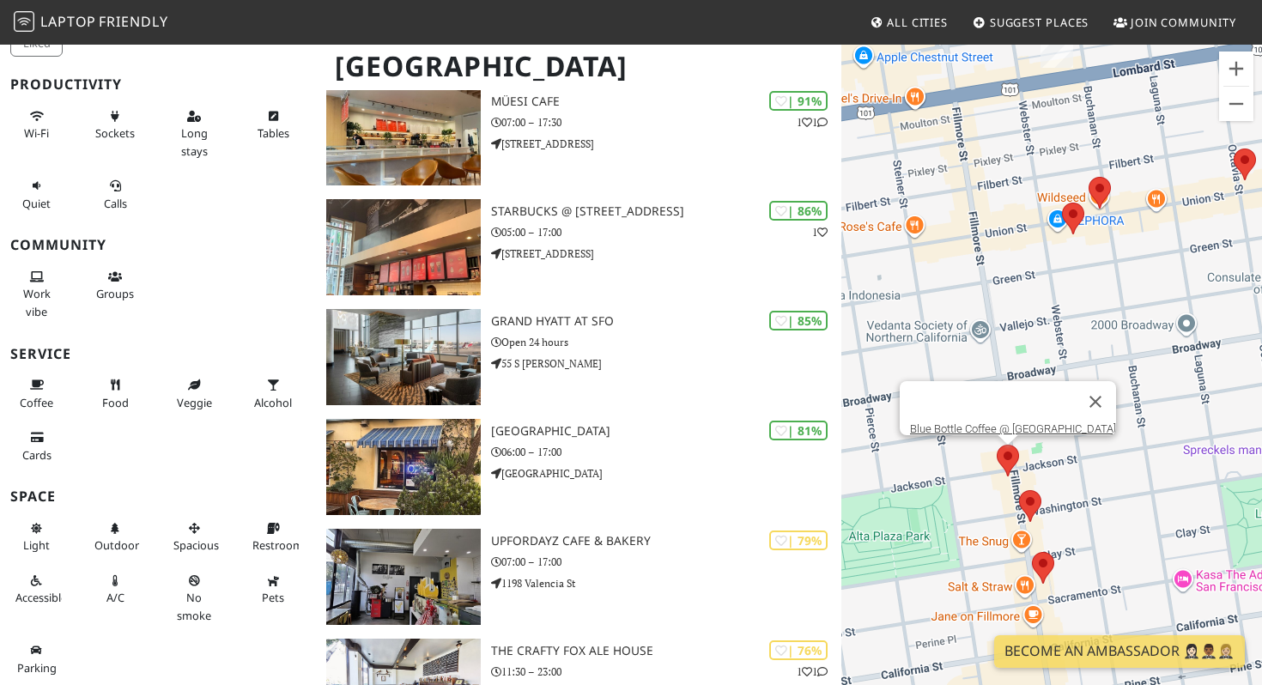
click at [996, 445] on area at bounding box center [996, 445] width 0 height 0
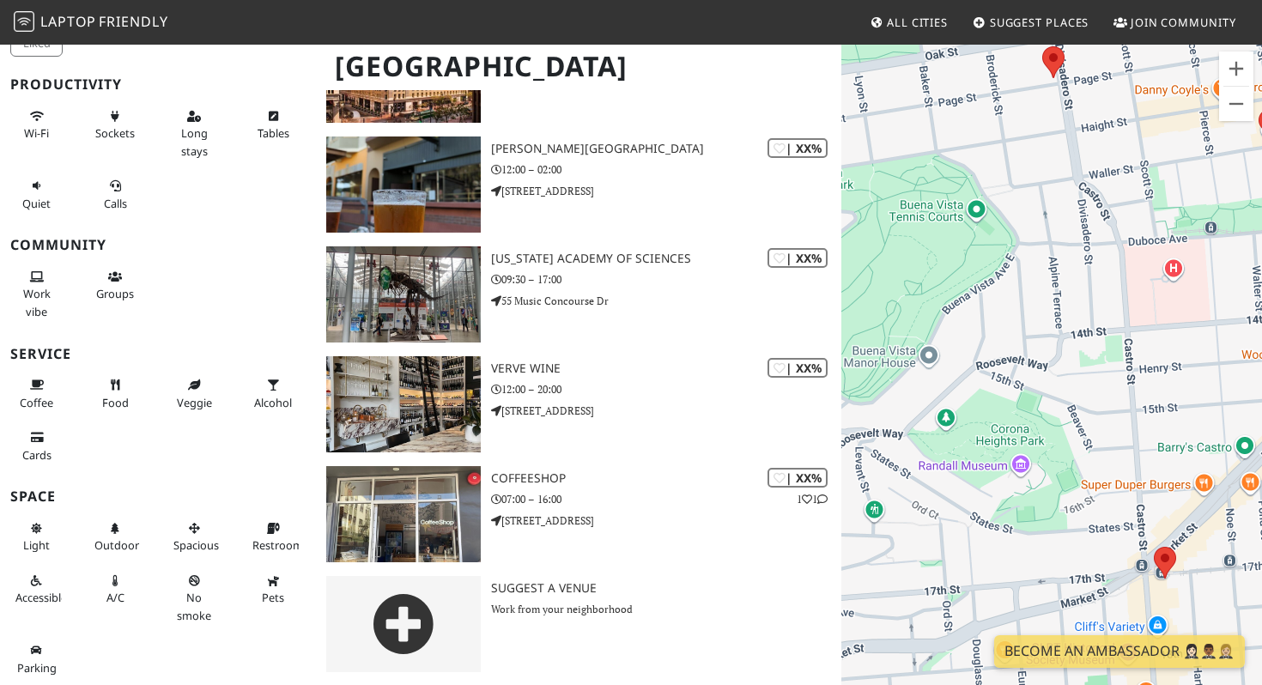
scroll to position [3352, 0]
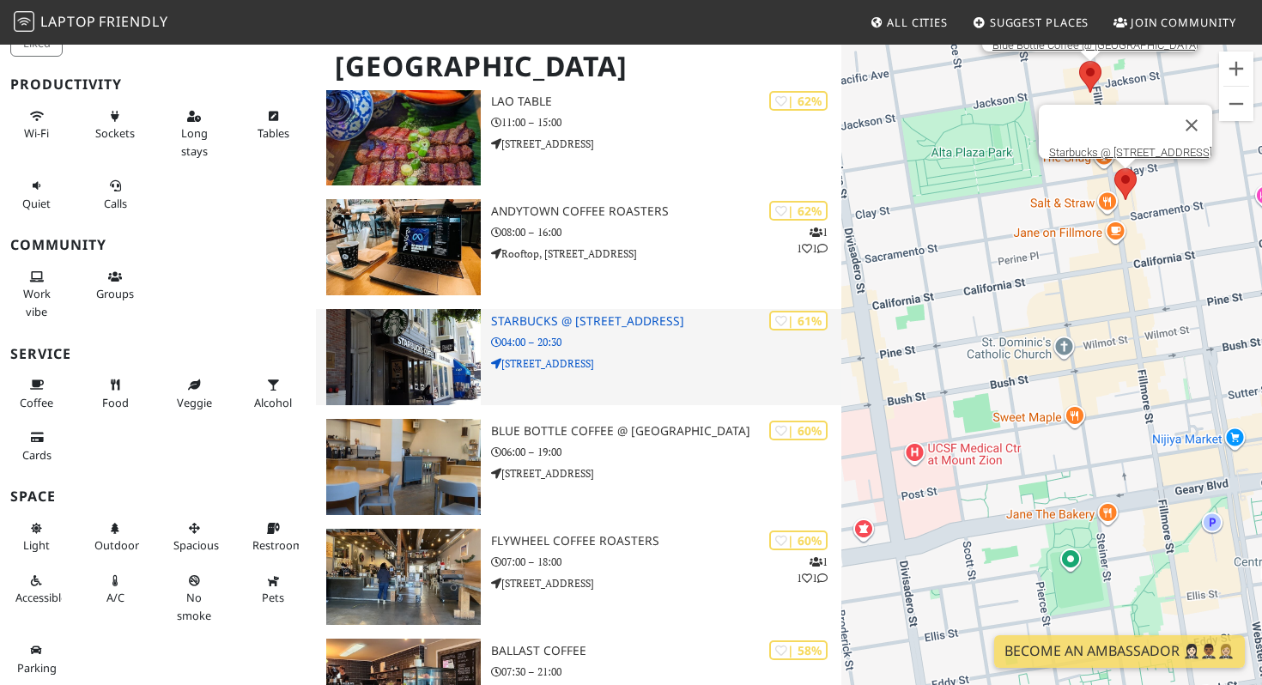
click at [723, 371] on div "| 61% Starbucks @ 2222 Fillmore St 04:00 – 20:30 2222 Fillmore St" at bounding box center [666, 357] width 350 height 96
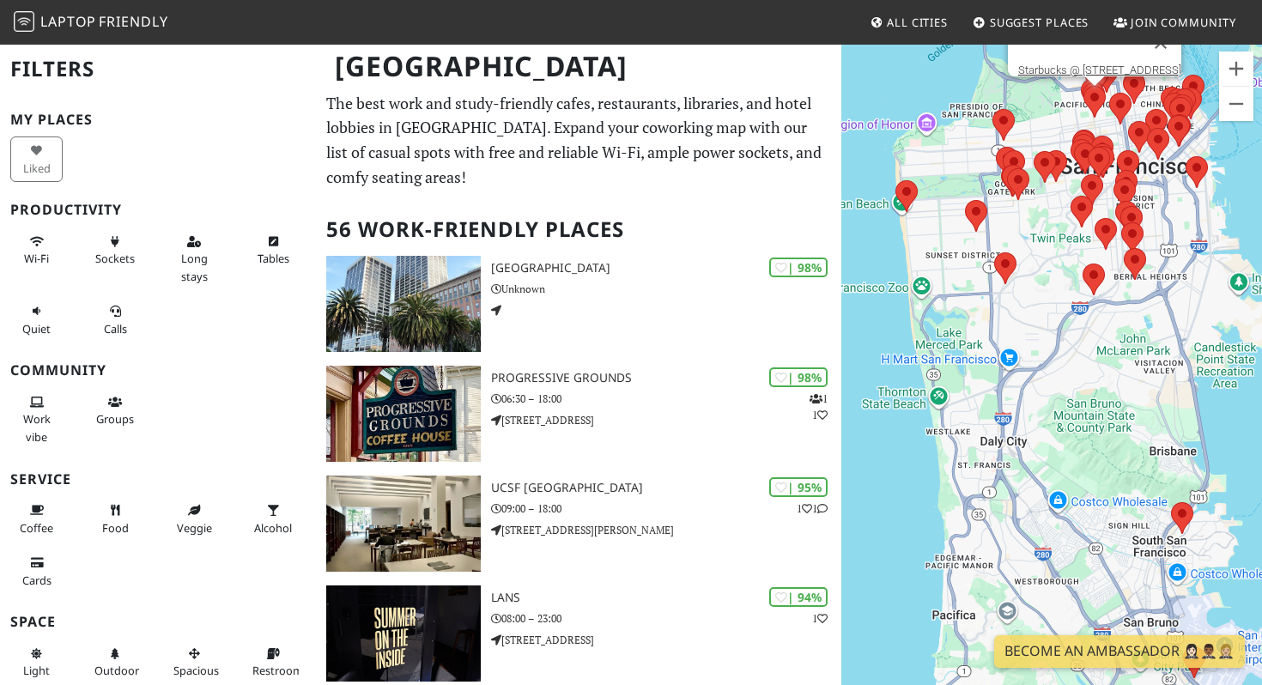
scroll to position [3352, 0]
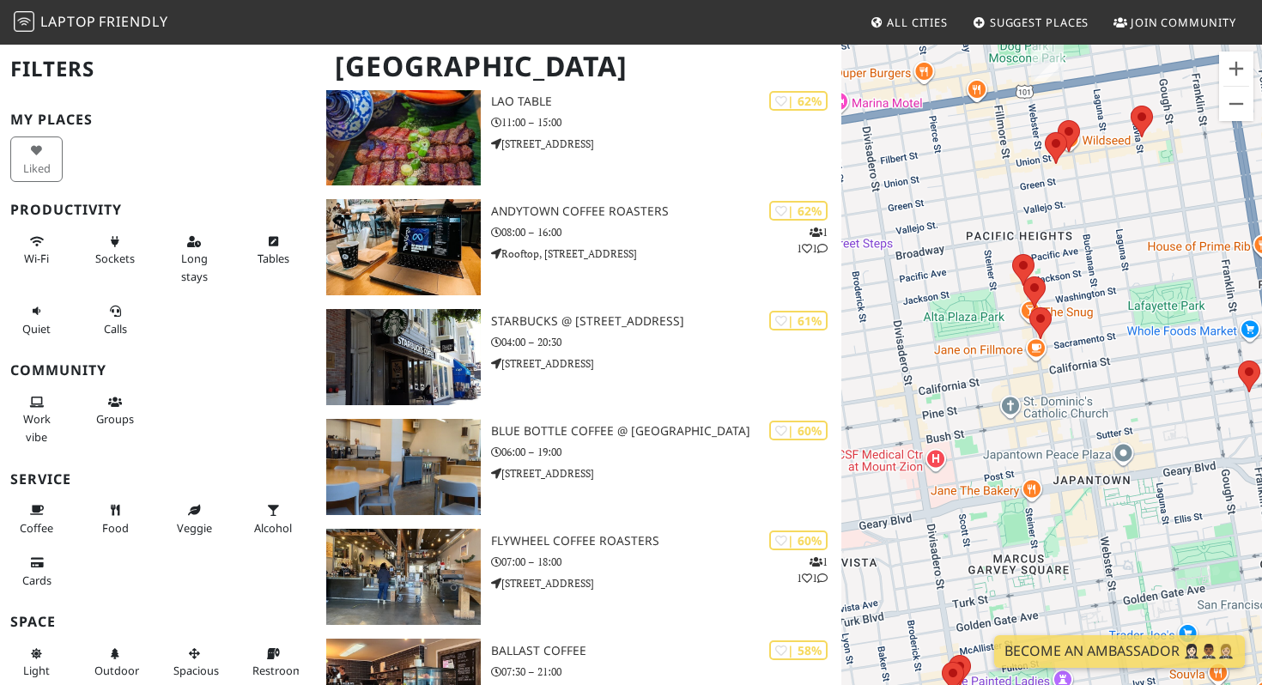
drag, startPoint x: 1082, startPoint y: 82, endPoint x: 1068, endPoint y: 193, distance: 112.5
click at [1068, 193] on div "To navigate, press the arrow keys." at bounding box center [1051, 385] width 421 height 685
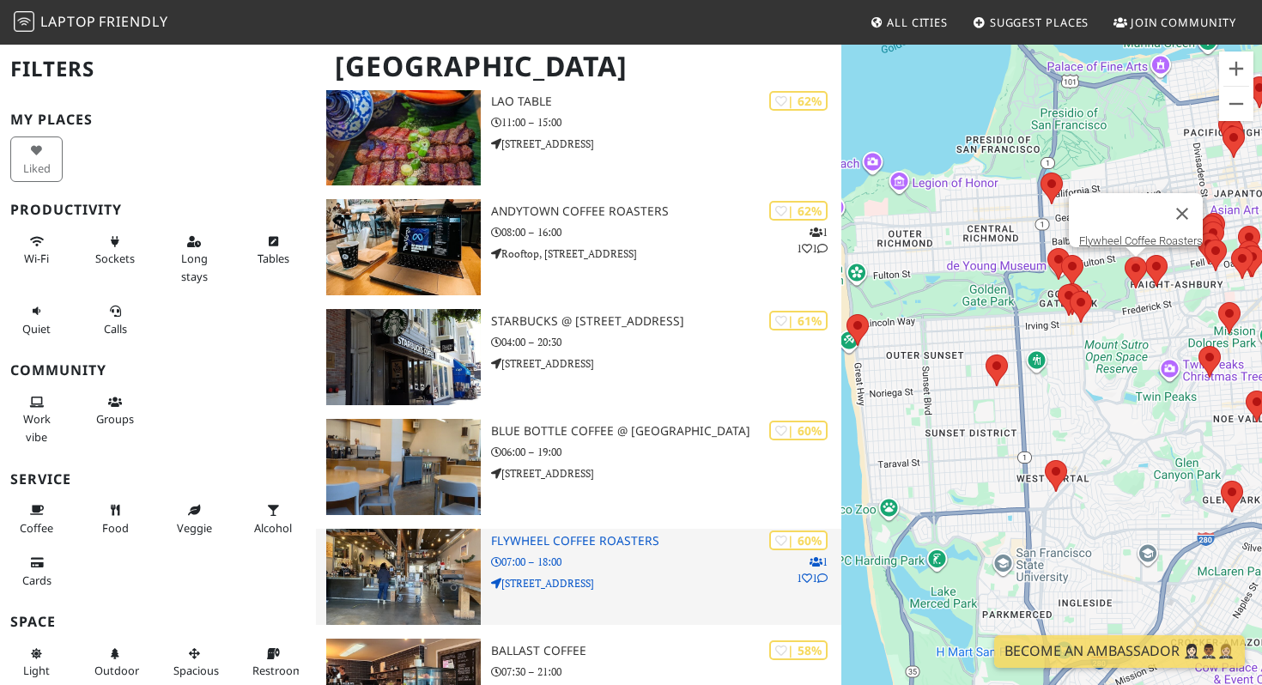
scroll to position [1045, 0]
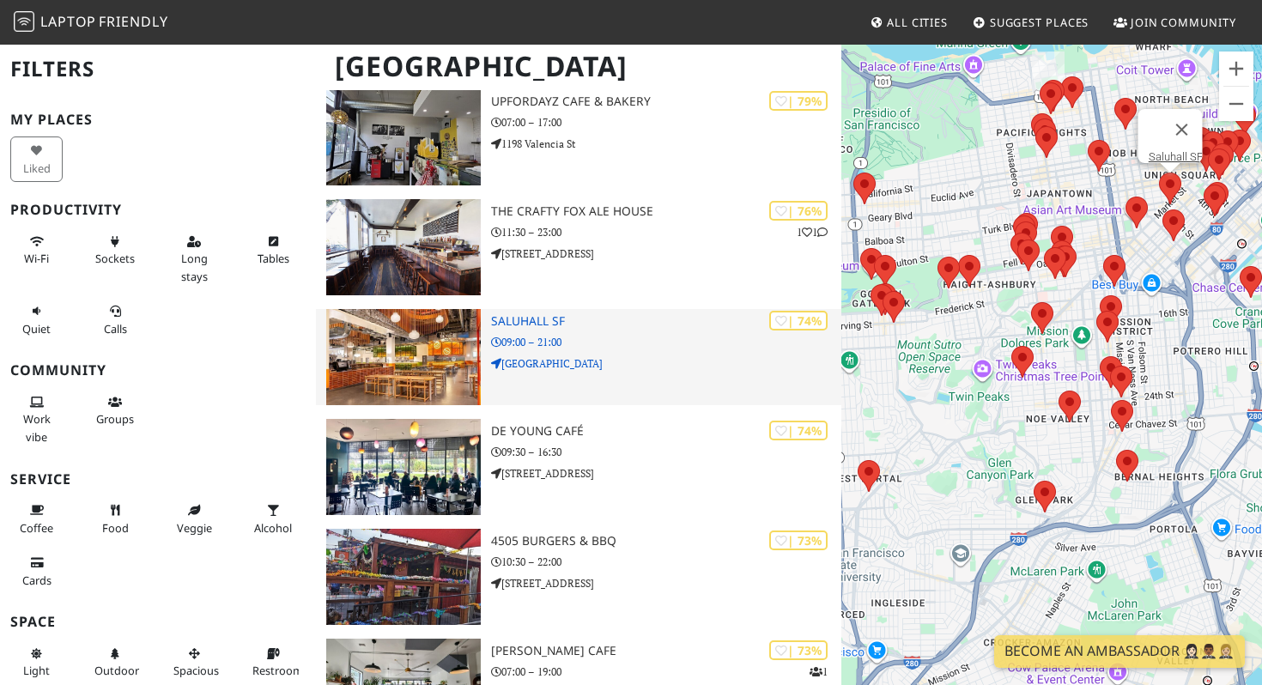
click at [618, 340] on p "09:00 – 21:00" at bounding box center [666, 342] width 350 height 16
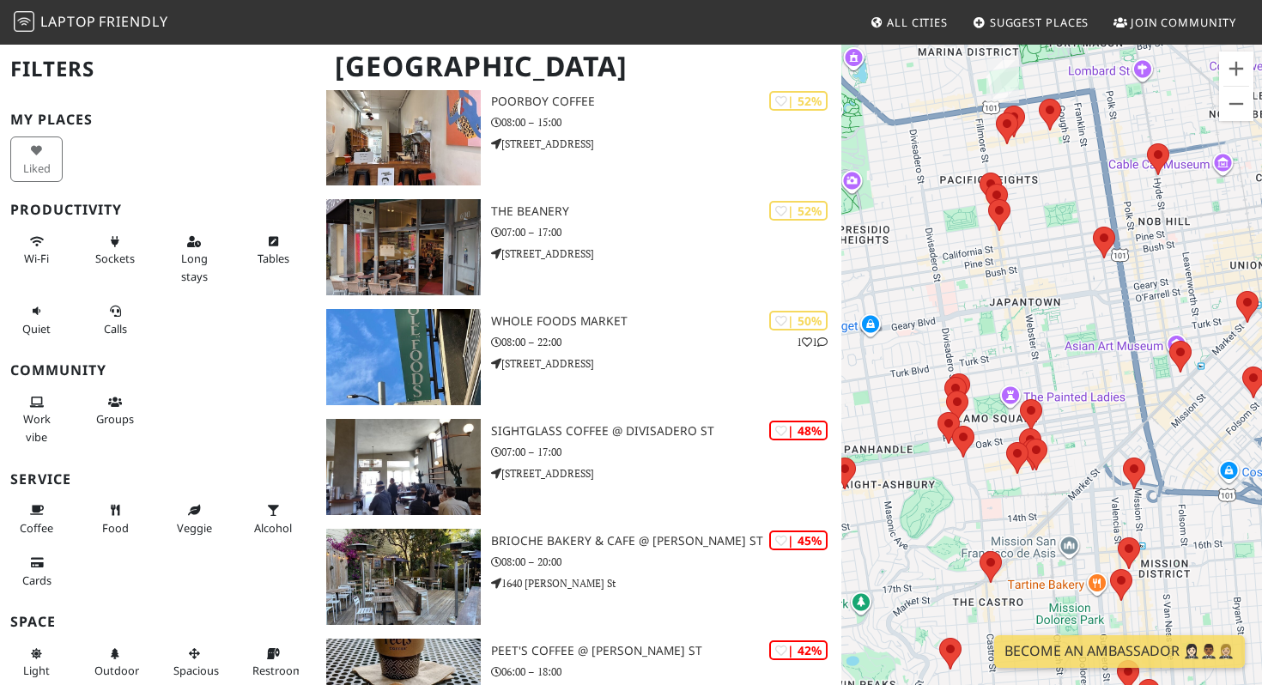
scroll to position [3331, 0]
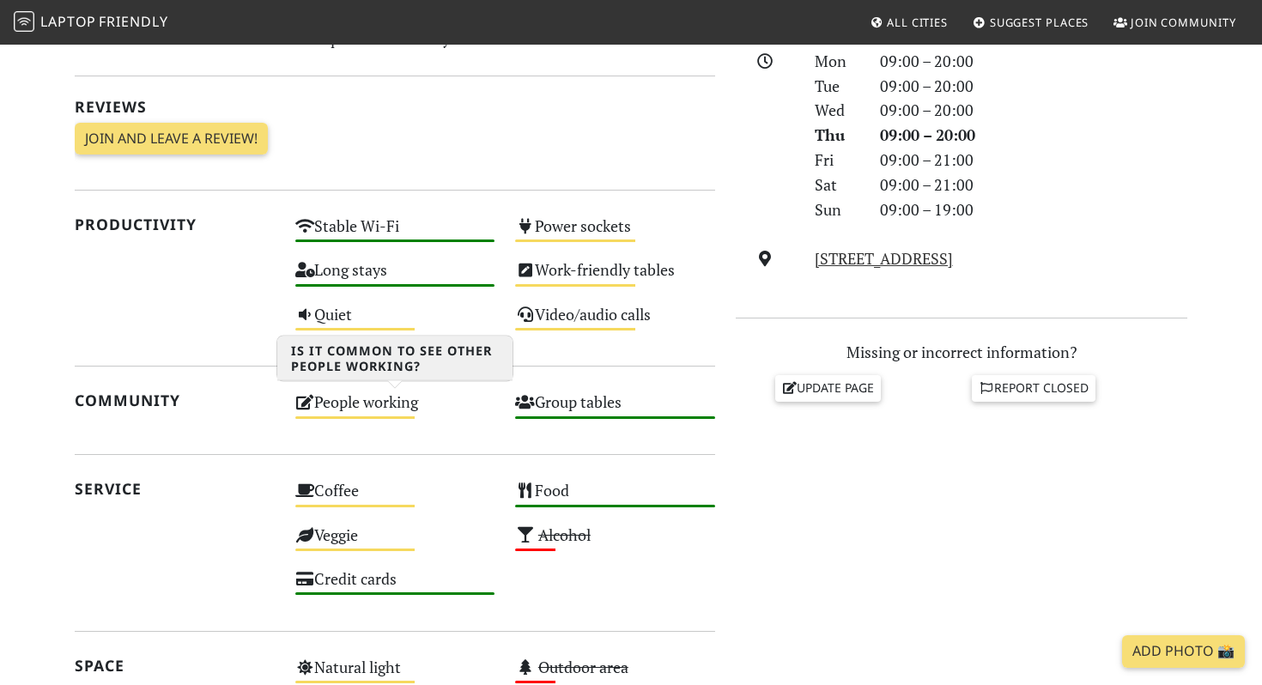
scroll to position [557, 0]
